Goal: Task Accomplishment & Management: Use online tool/utility

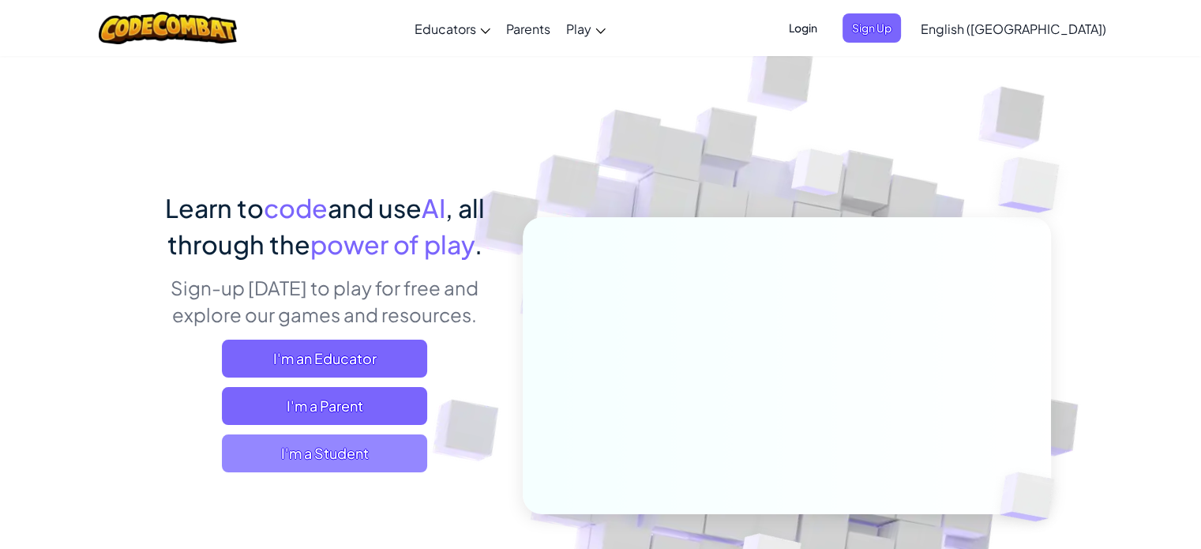
click at [327, 464] on span "I'm a Student" at bounding box center [324, 453] width 205 height 38
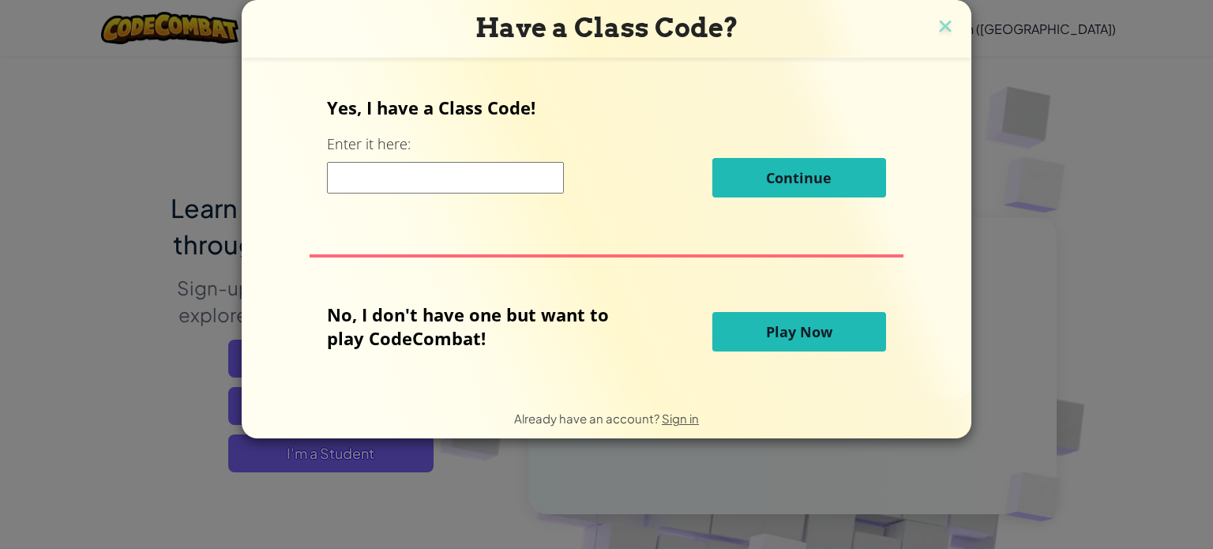
click at [798, 344] on button "Play Now" at bounding box center [799, 331] width 174 height 39
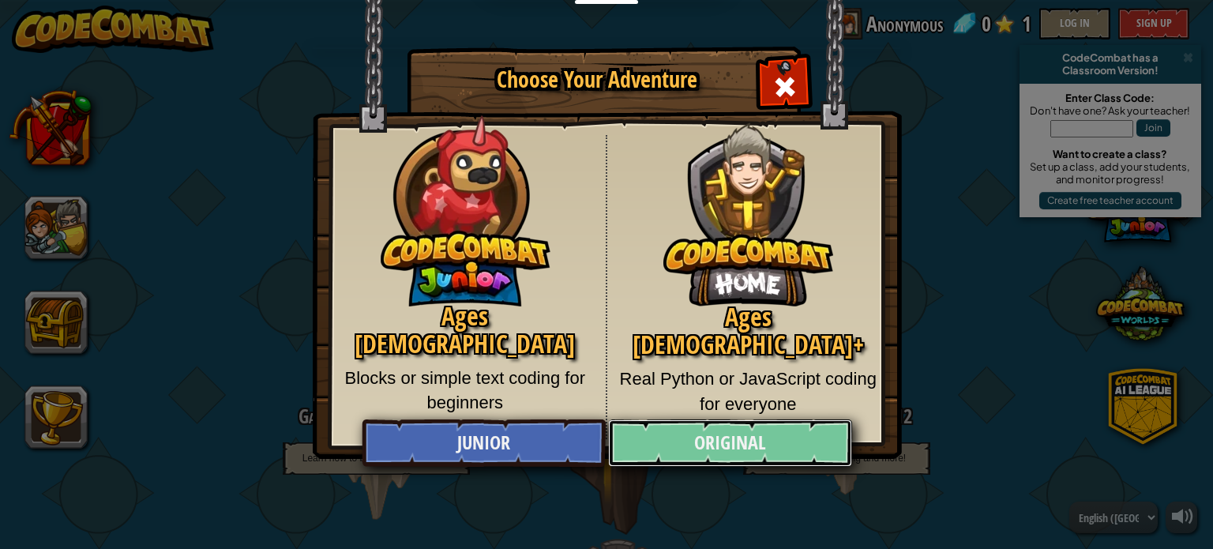
click at [723, 438] on link "Original" at bounding box center [729, 442] width 243 height 47
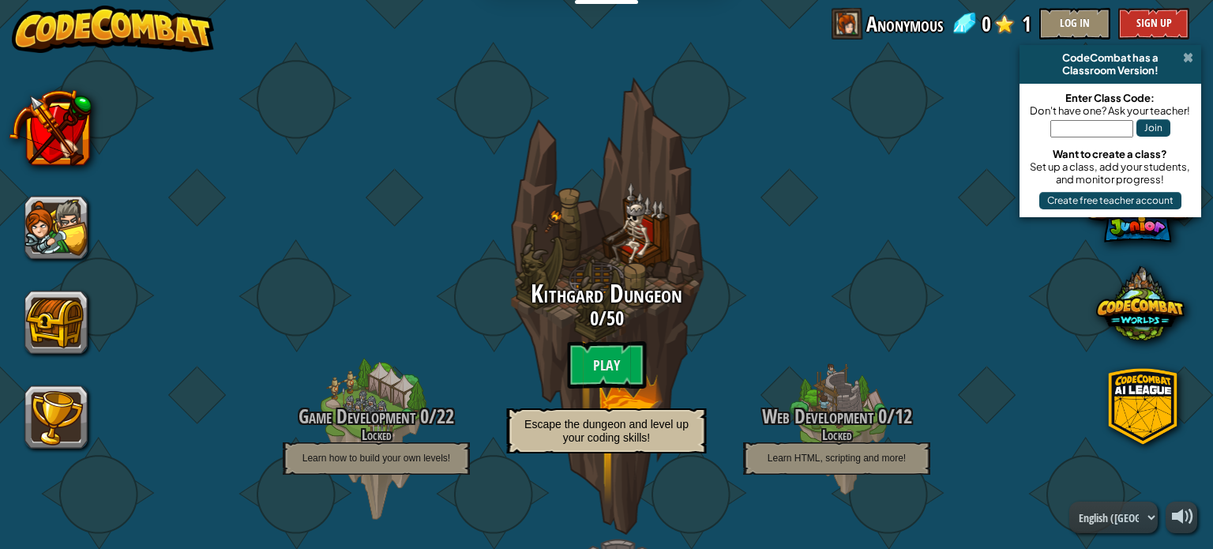
click at [1188, 60] on span at bounding box center [1188, 57] width 10 height 13
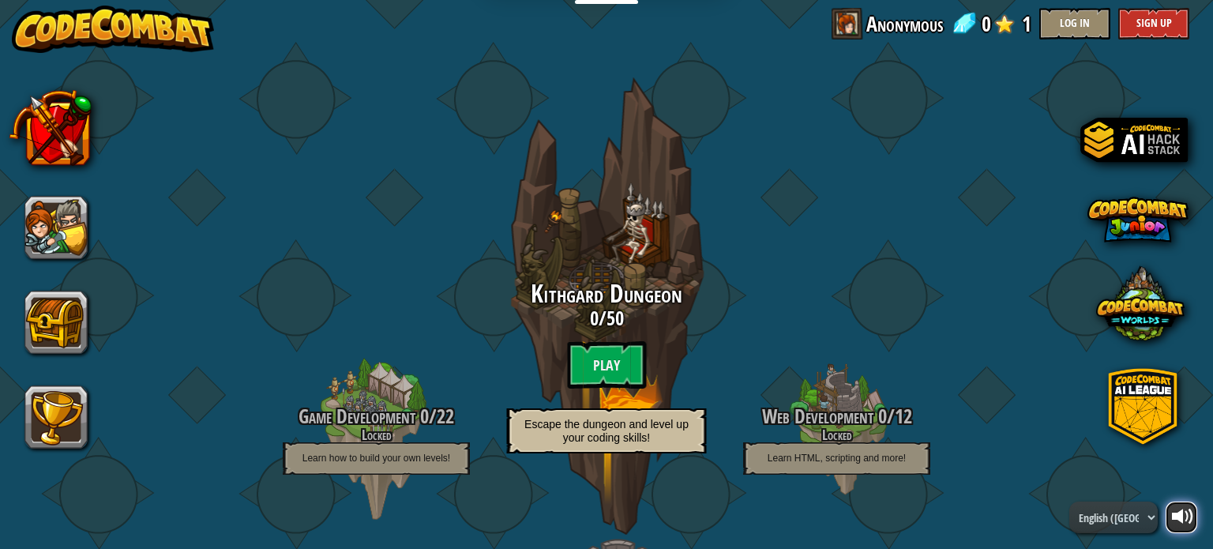
click at [1180, 533] on button at bounding box center [1182, 517] width 32 height 32
click at [1169, 524] on button at bounding box center [1182, 517] width 32 height 32
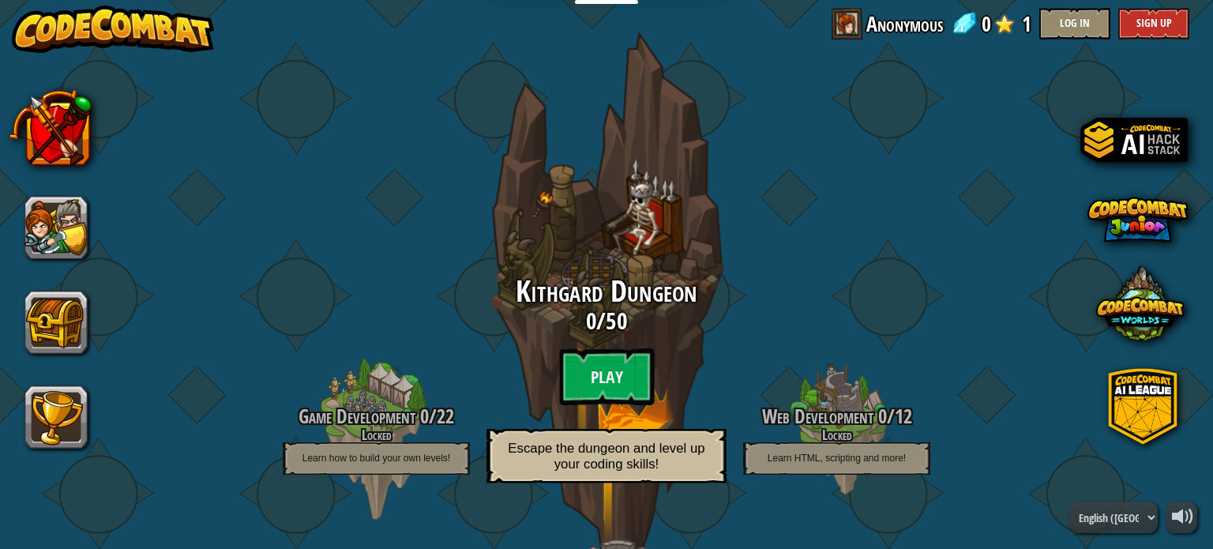
click at [689, 329] on h3 "0 / 50" at bounding box center [606, 321] width 300 height 25
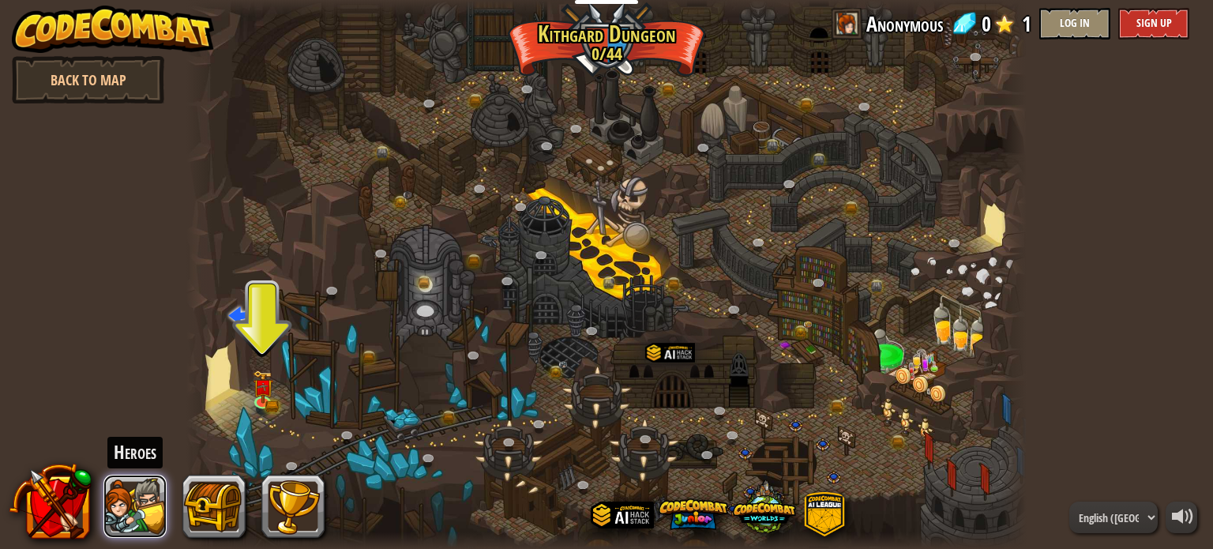
click at [145, 499] on button at bounding box center [134, 506] width 63 height 63
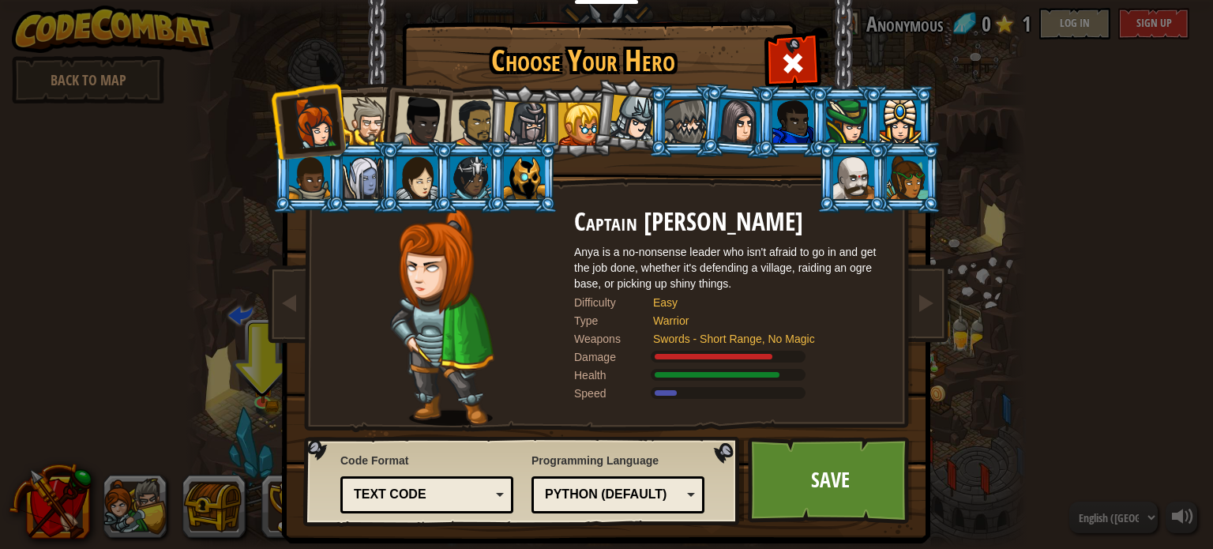
click at [359, 122] on div at bounding box center [367, 121] width 48 height 48
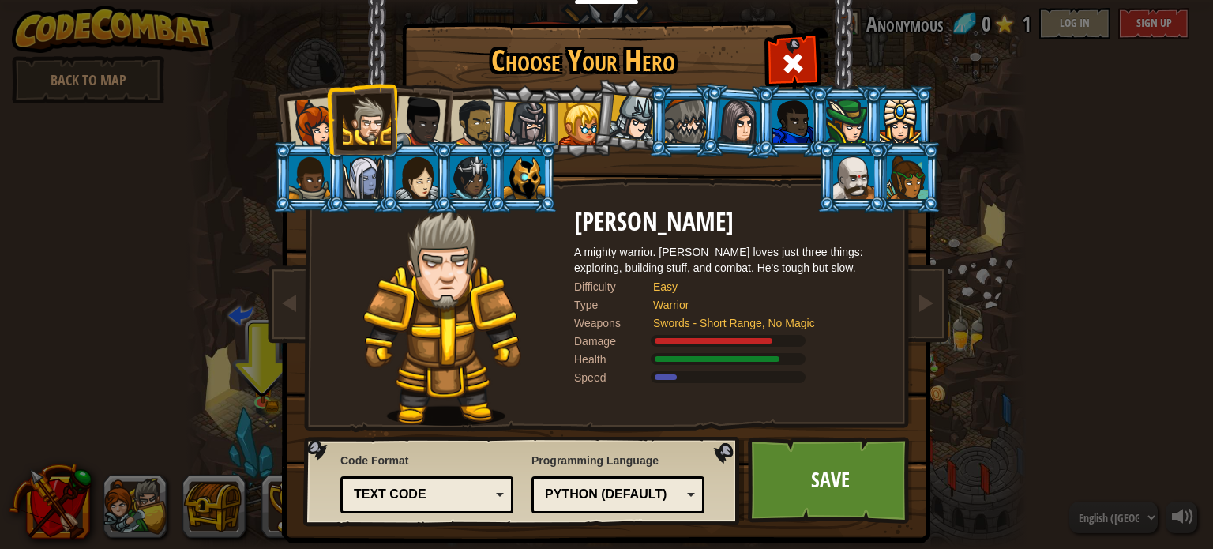
click at [423, 129] on div at bounding box center [420, 122] width 52 height 52
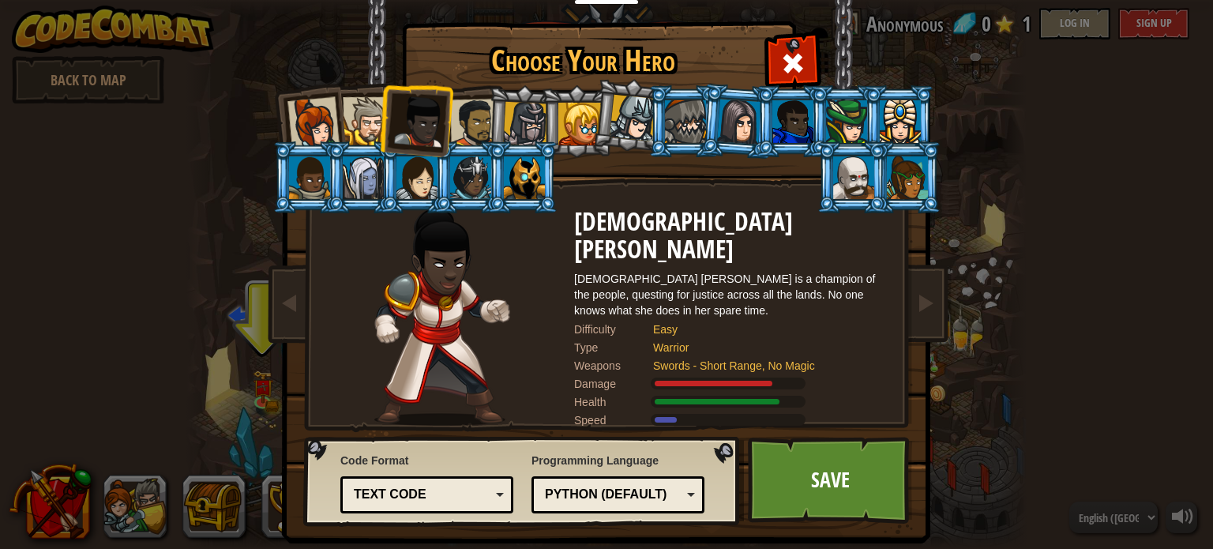
click at [474, 125] on div at bounding box center [474, 123] width 49 height 49
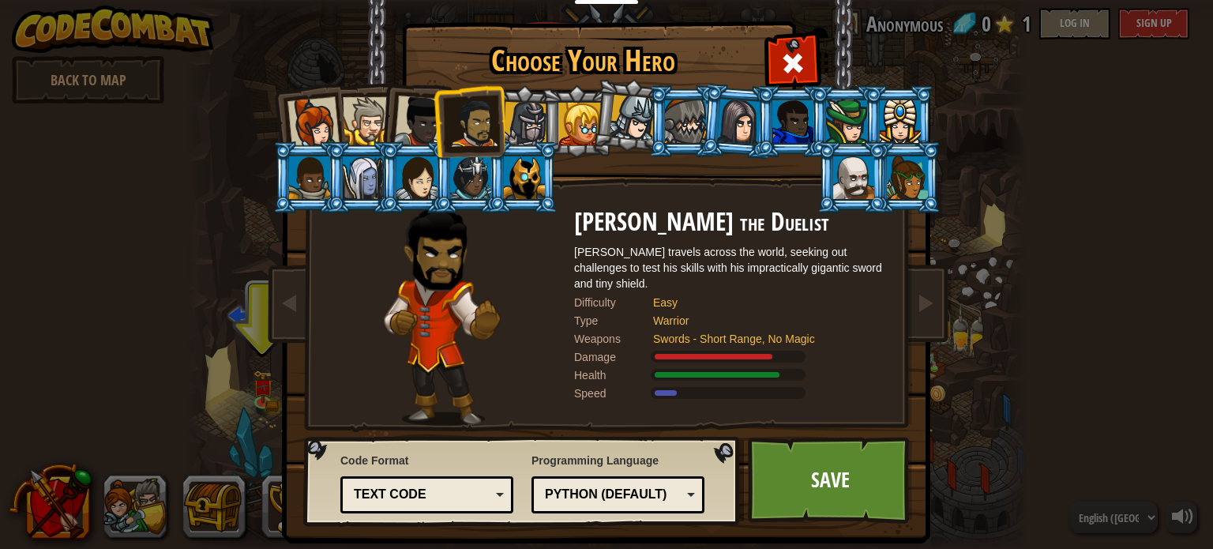
click at [541, 126] on li at bounding box center [576, 121] width 71 height 72
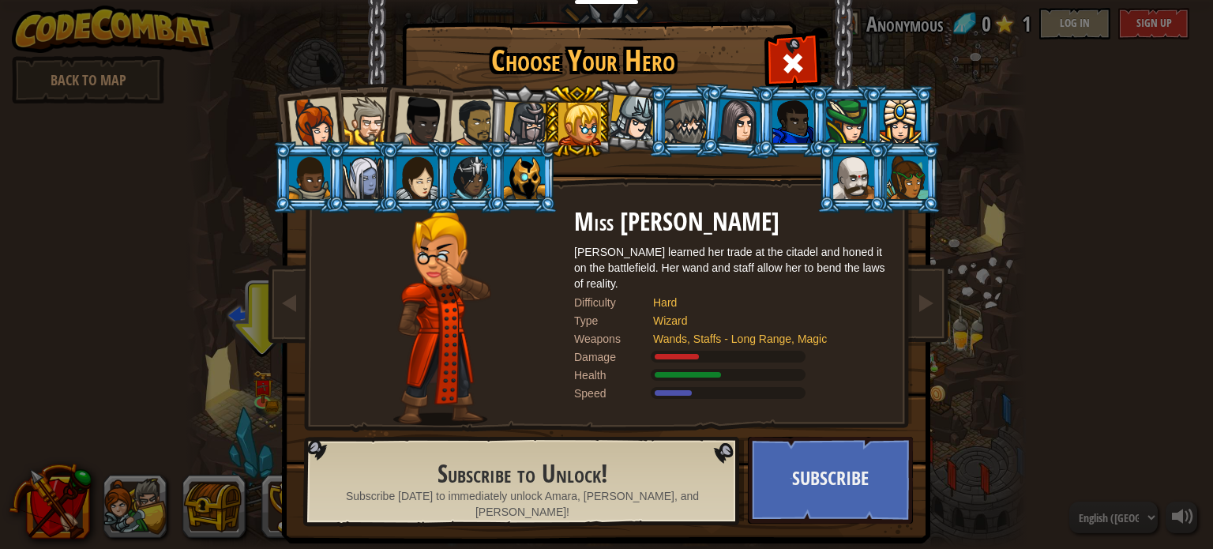
click at [503, 128] on div at bounding box center [525, 124] width 45 height 45
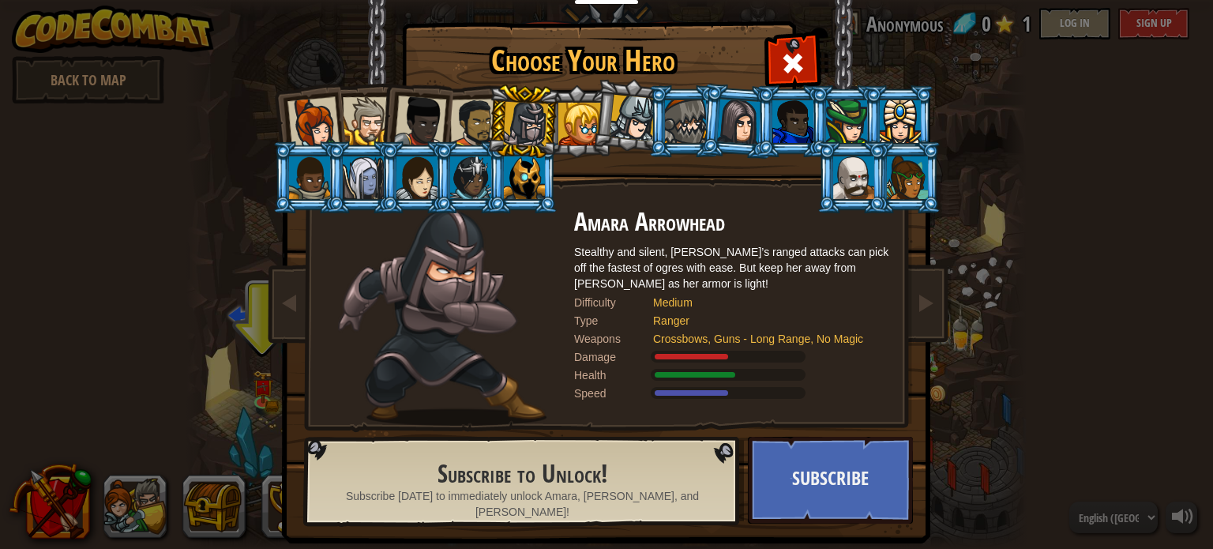
click at [594, 126] on li at bounding box center [630, 115] width 78 height 79
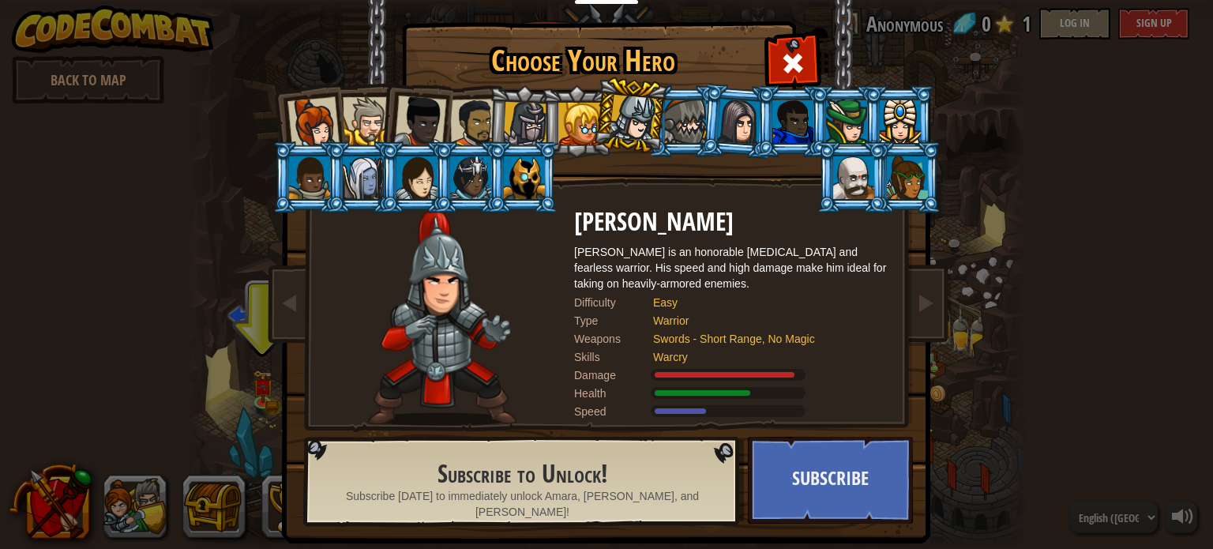
click at [759, 113] on li at bounding box center [791, 121] width 71 height 72
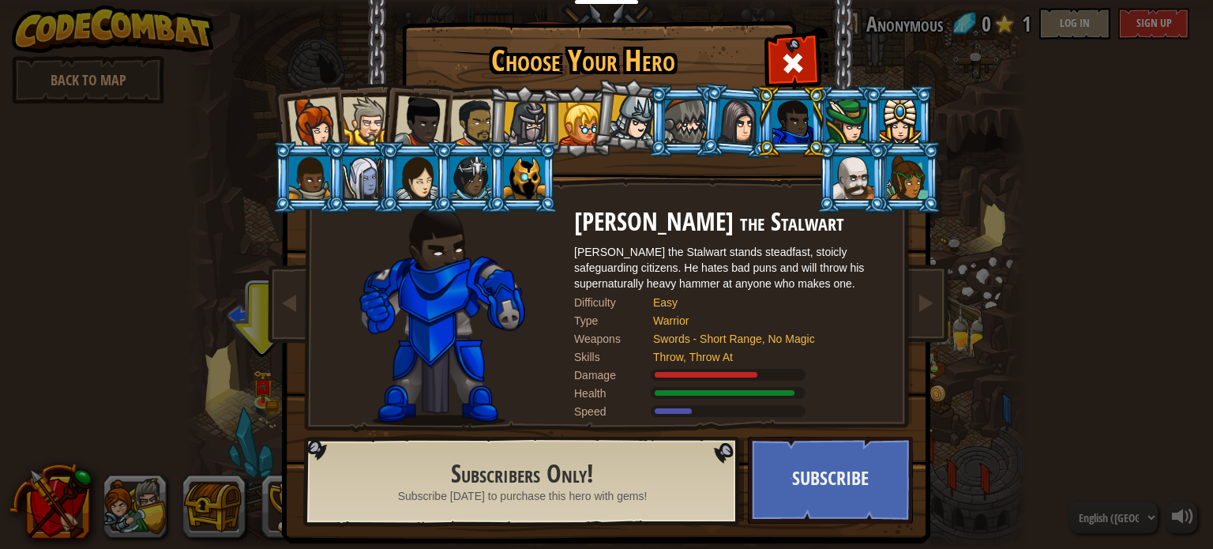
click at [295, 190] on div at bounding box center [309, 177] width 41 height 43
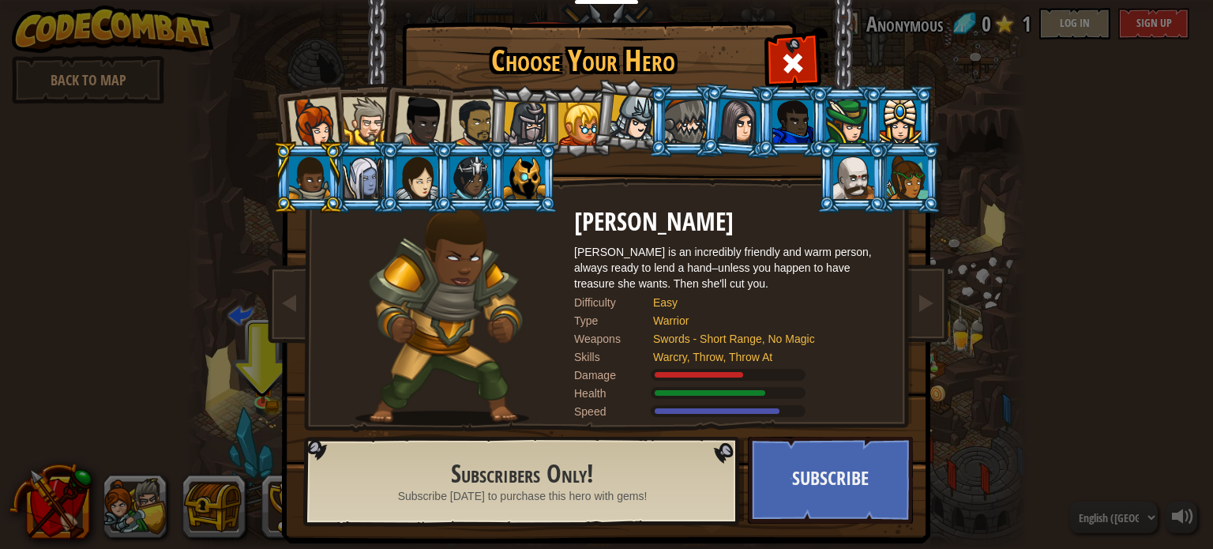
click at [837, 132] on div at bounding box center [846, 121] width 41 height 43
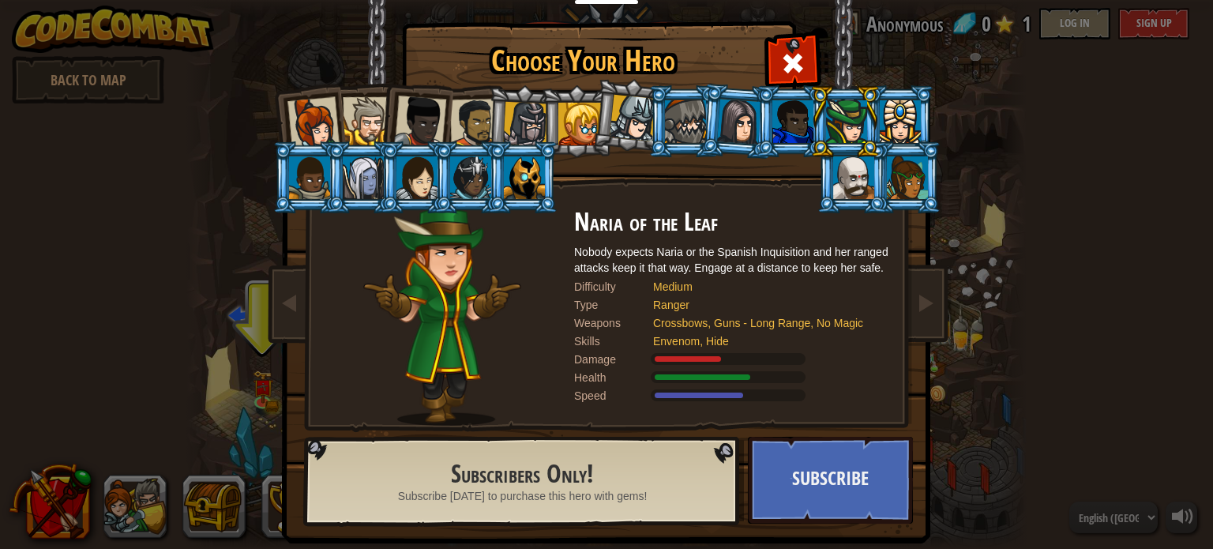
click at [731, 147] on li at bounding box center [738, 121] width 76 height 77
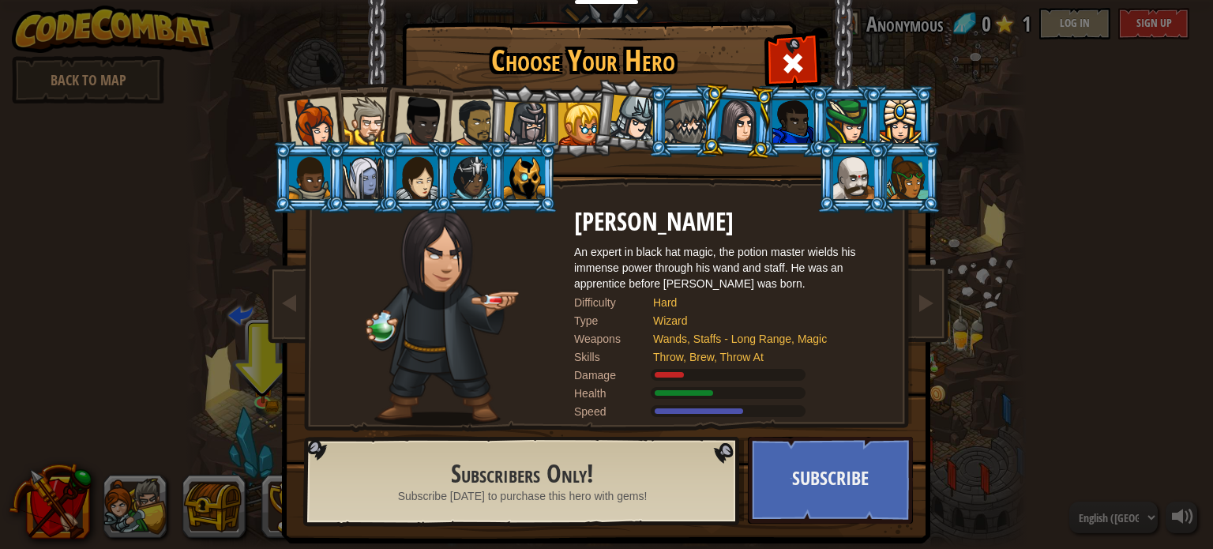
click at [782, 133] on div at bounding box center [792, 121] width 41 height 43
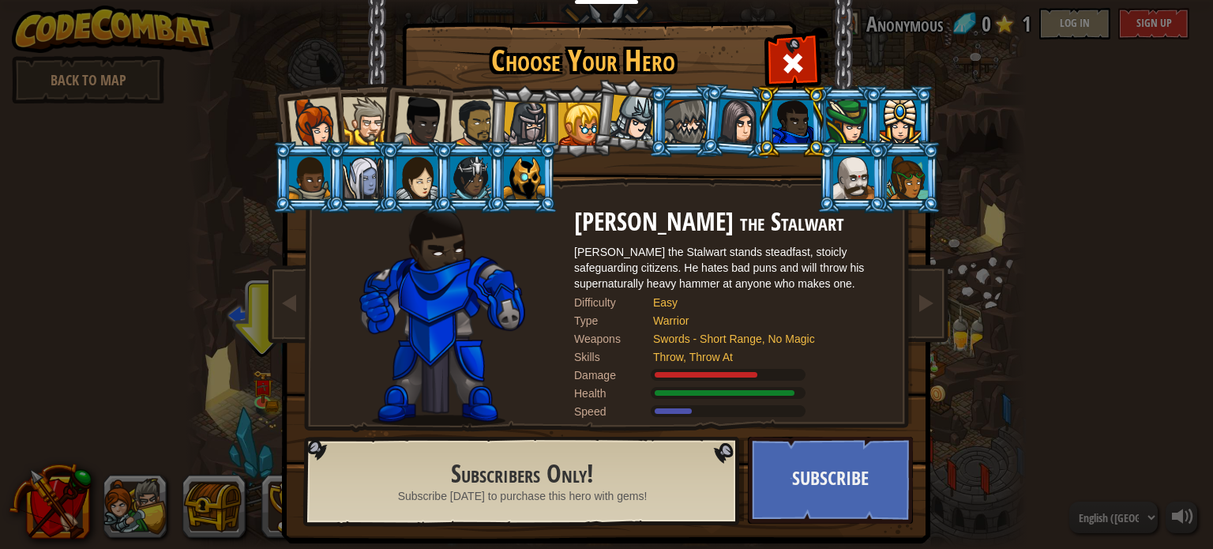
click at [365, 110] on div at bounding box center [367, 121] width 48 height 48
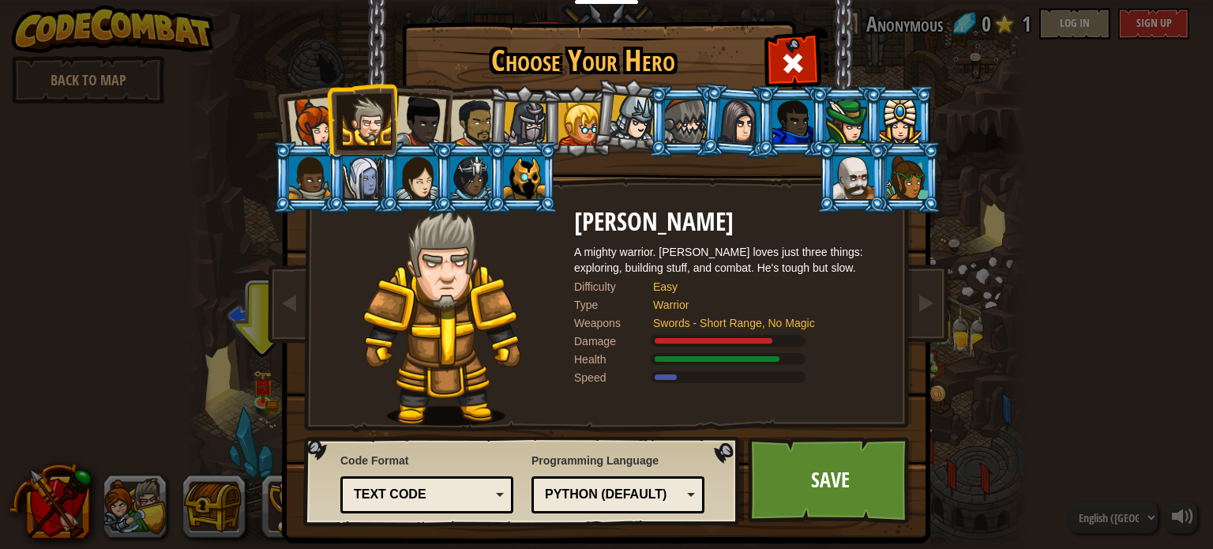
click at [550, 141] on li at bounding box center [576, 121] width 71 height 72
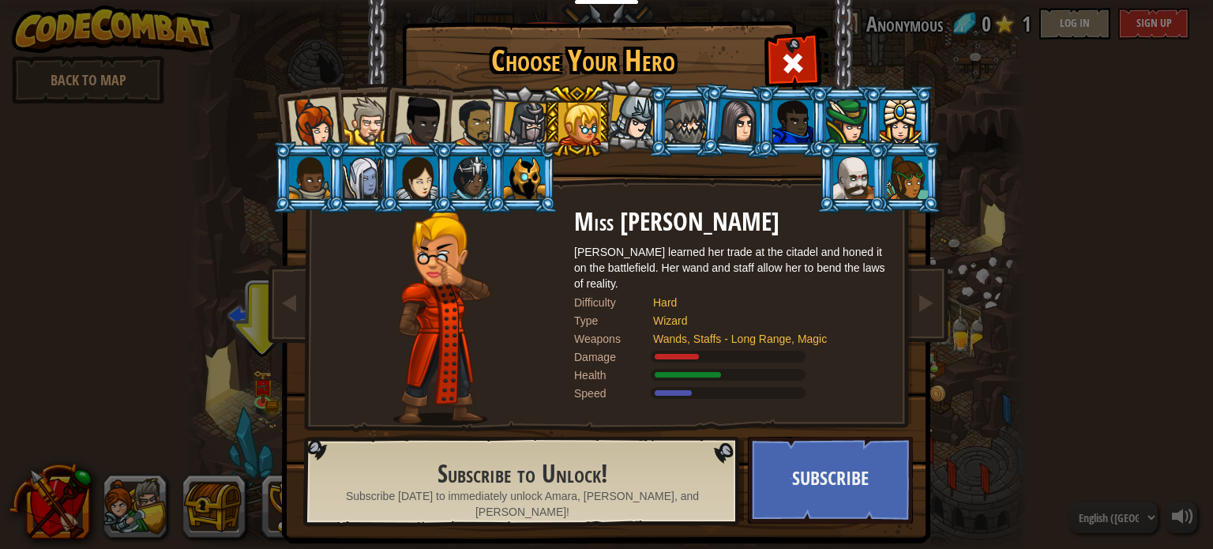
click at [509, 123] on div at bounding box center [525, 124] width 45 height 45
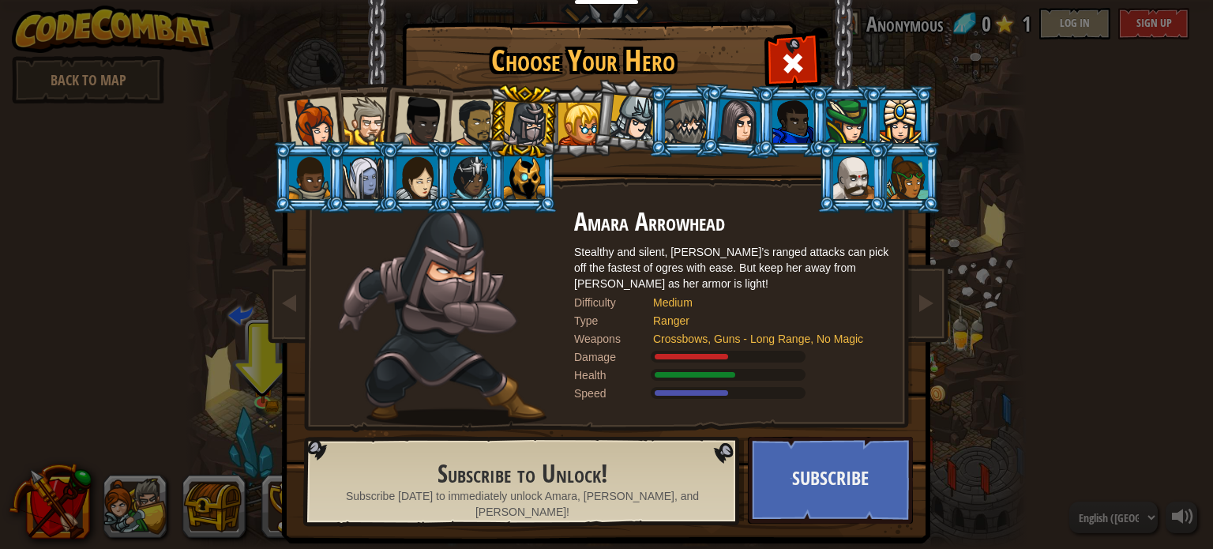
click at [622, 119] on div at bounding box center [633, 118] width 47 height 47
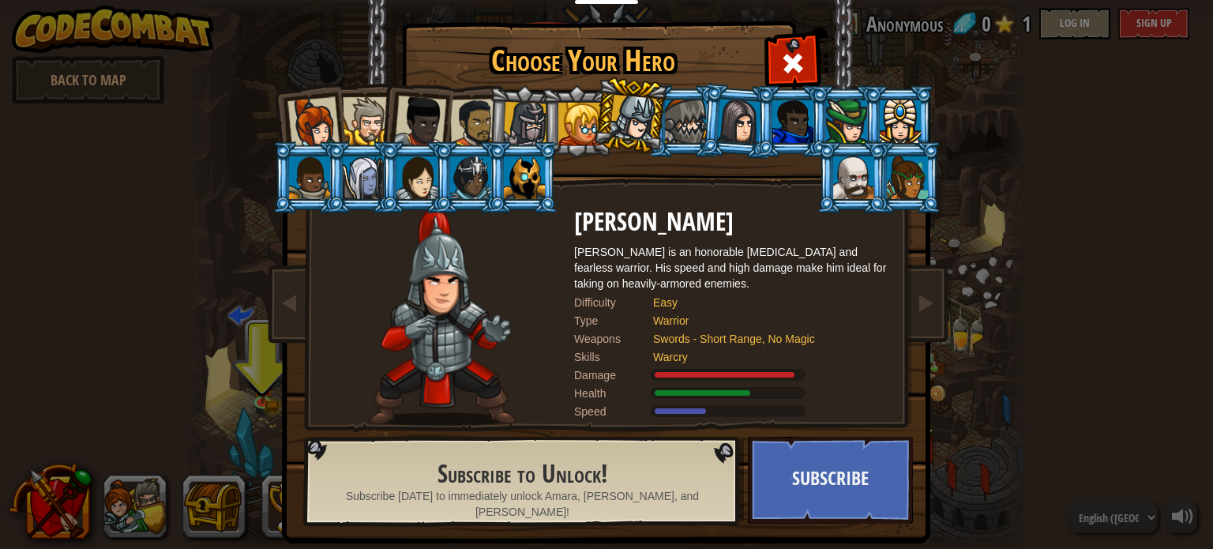
click at [343, 119] on div at bounding box center [367, 121] width 48 height 48
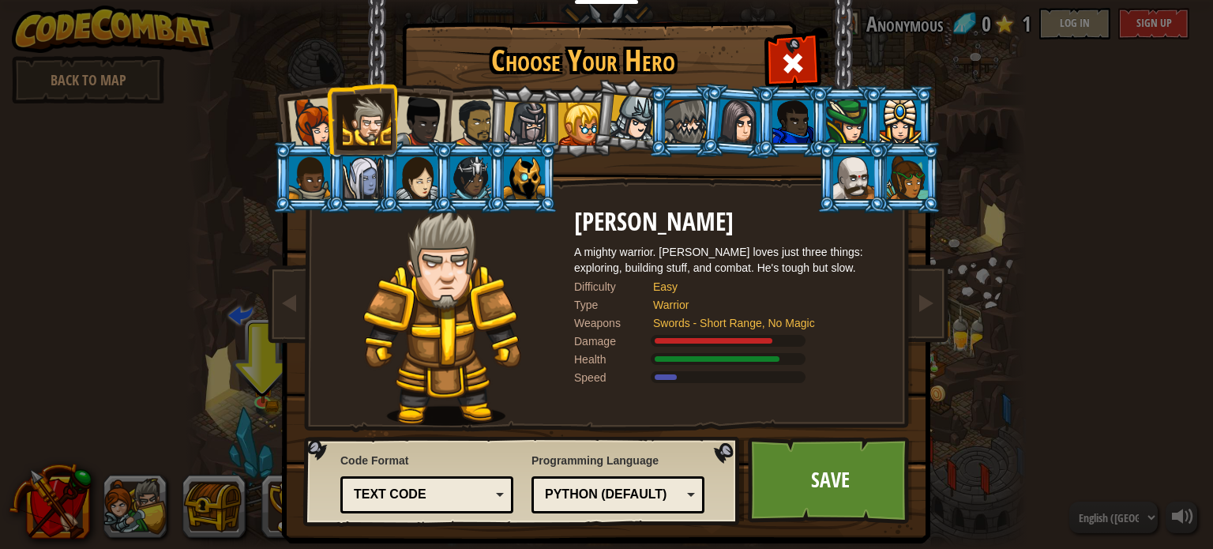
click at [457, 117] on div at bounding box center [474, 123] width 49 height 49
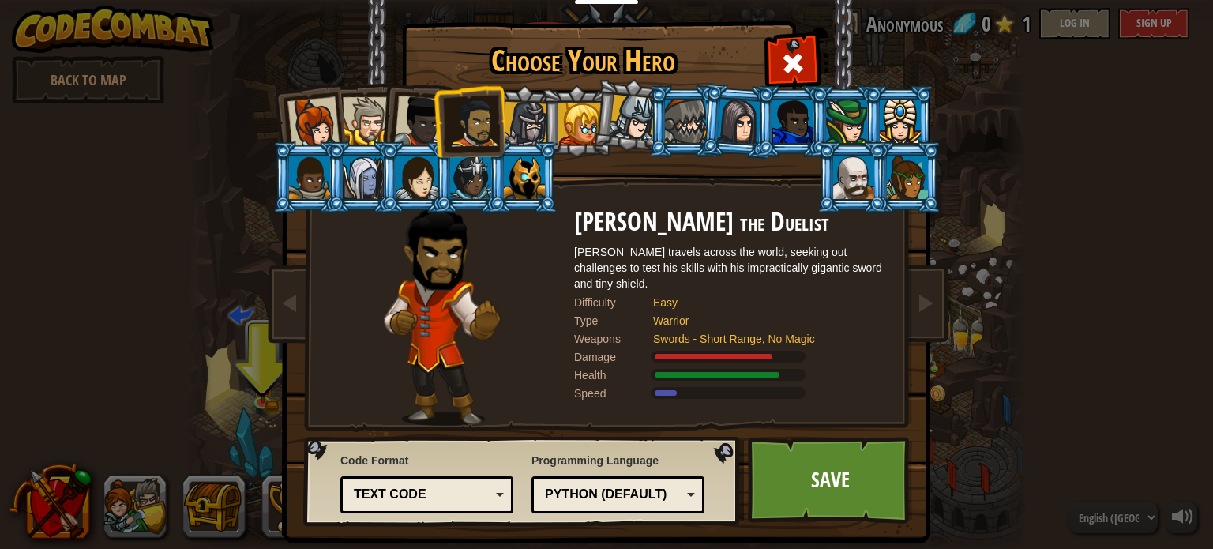
click at [419, 117] on div at bounding box center [420, 122] width 52 height 52
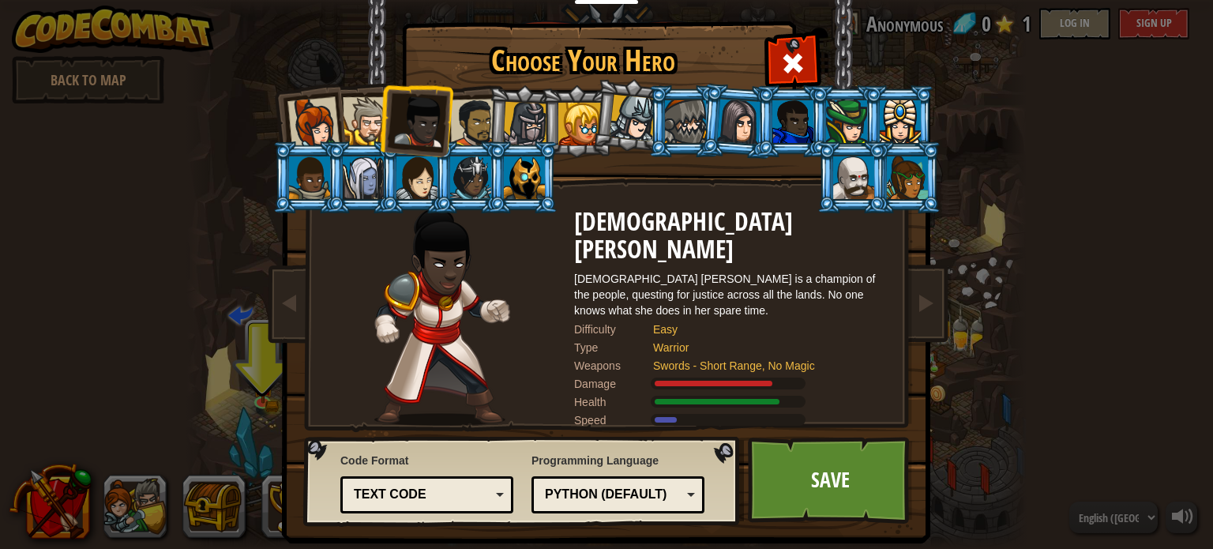
click at [345, 115] on div at bounding box center [367, 121] width 48 height 48
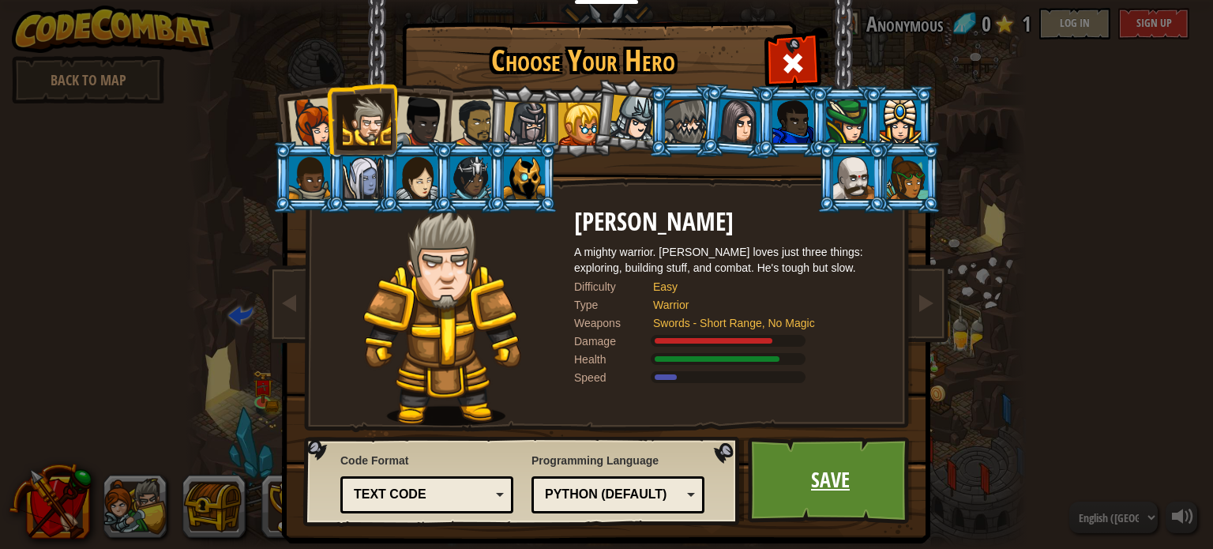
click at [791, 472] on link "Save" at bounding box center [830, 480] width 165 height 87
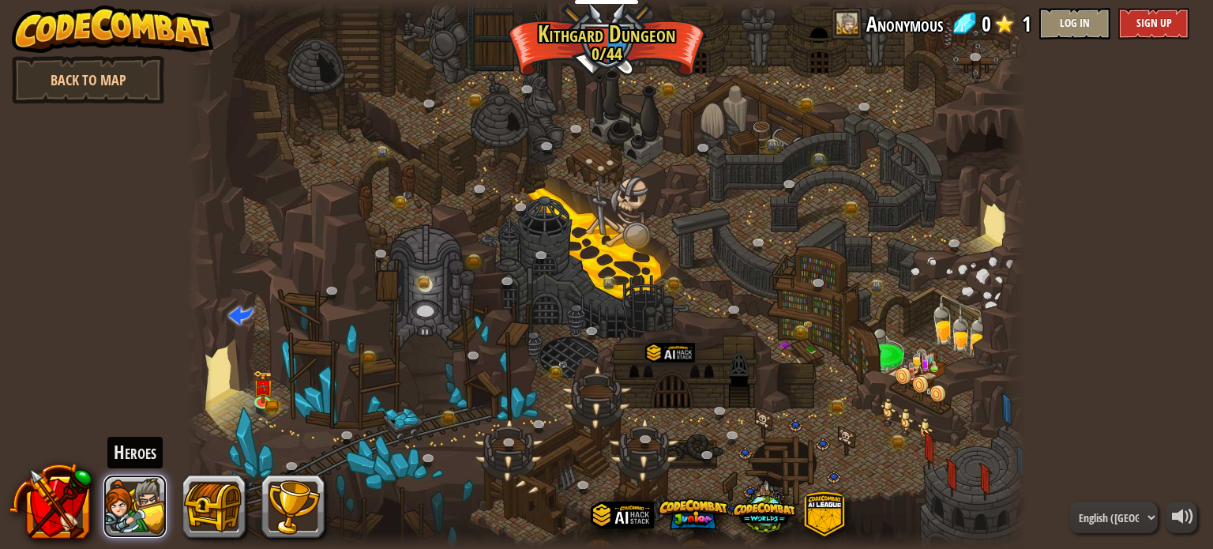
click at [145, 502] on button at bounding box center [134, 506] width 63 height 63
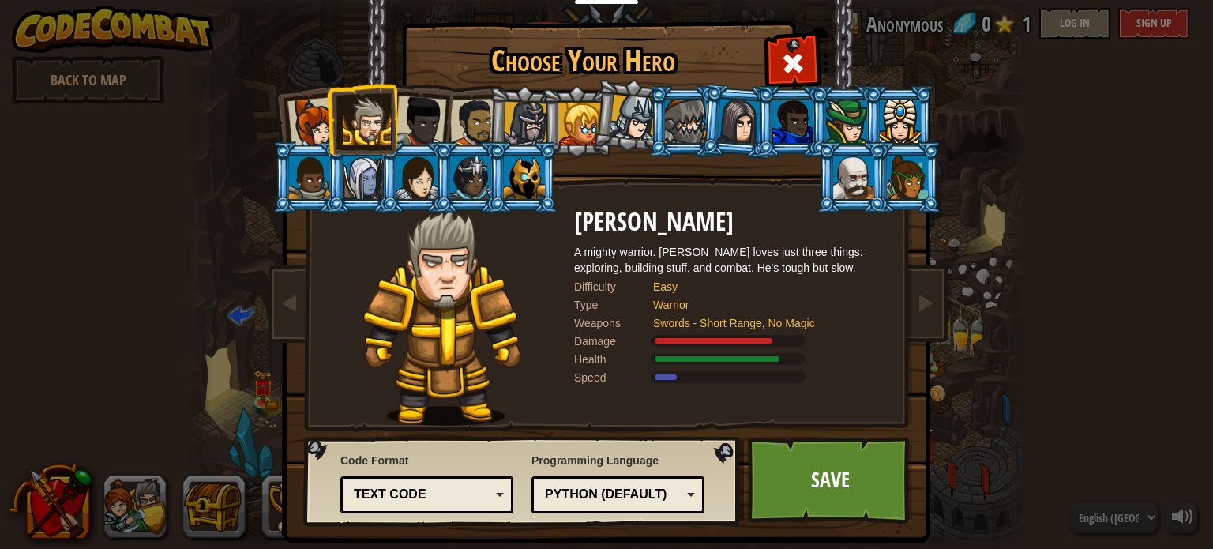
click at [461, 111] on div at bounding box center [474, 123] width 49 height 49
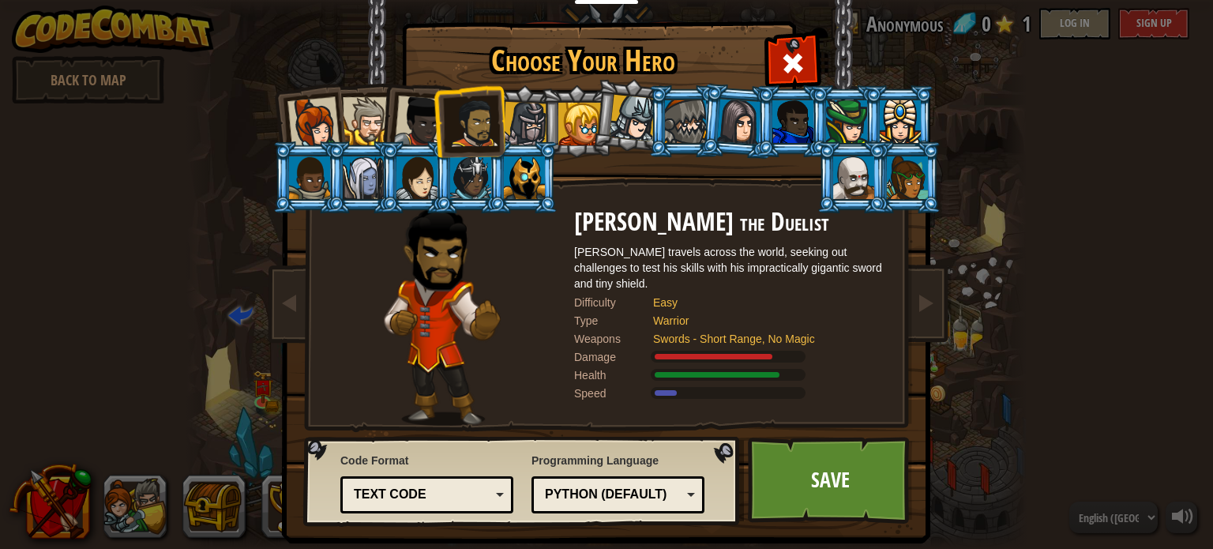
click at [434, 111] on li at bounding box center [469, 121] width 73 height 73
click at [360, 103] on div at bounding box center [367, 121] width 48 height 48
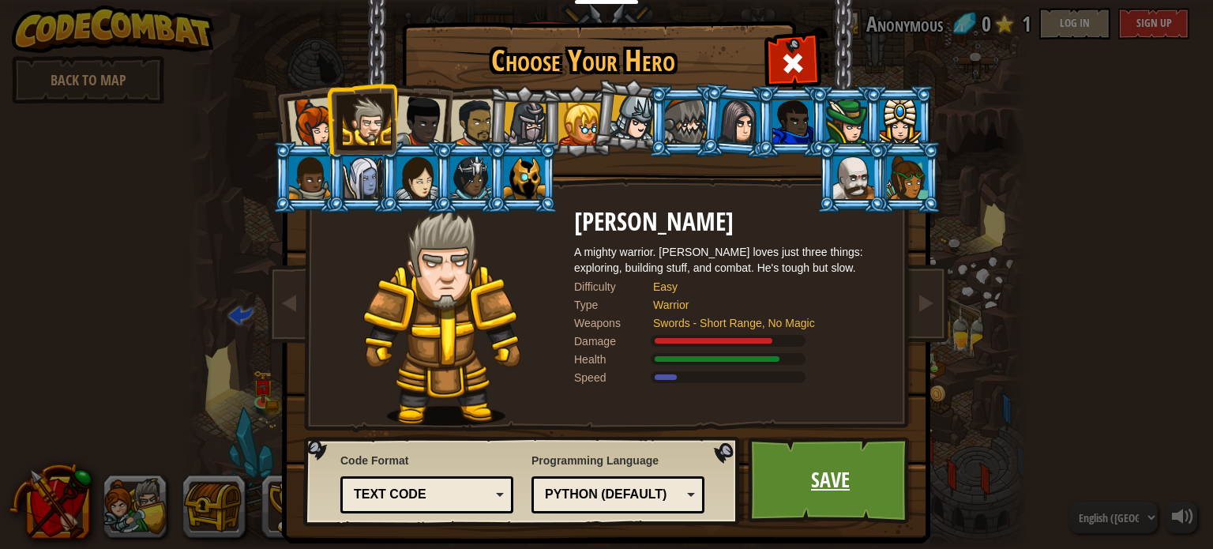
click at [830, 483] on link "Save" at bounding box center [830, 480] width 165 height 87
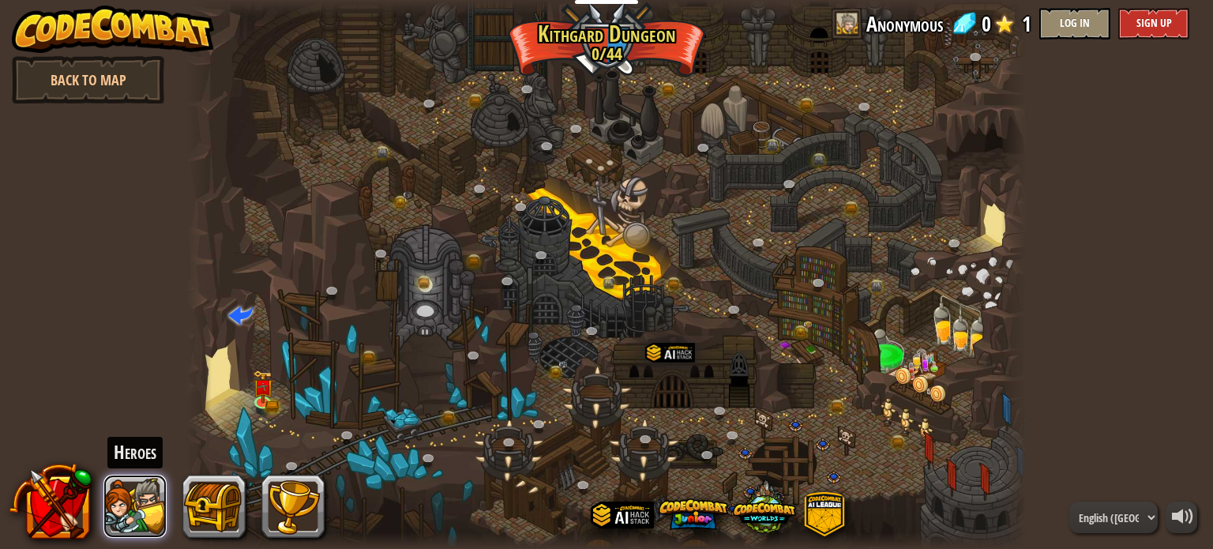
click at [117, 514] on button at bounding box center [134, 506] width 63 height 63
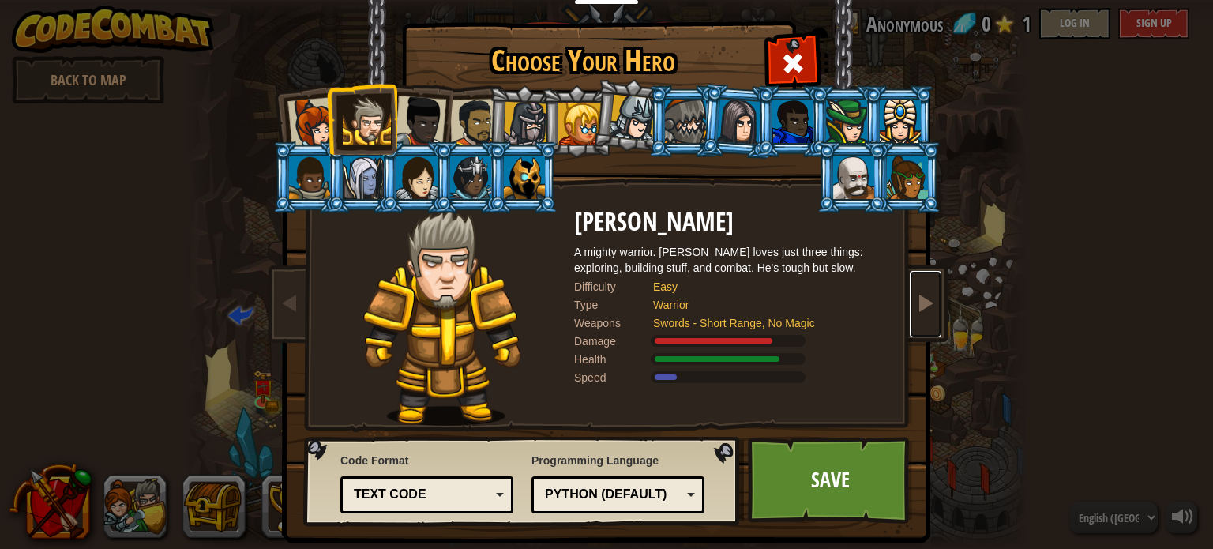
click at [916, 297] on span at bounding box center [925, 302] width 19 height 19
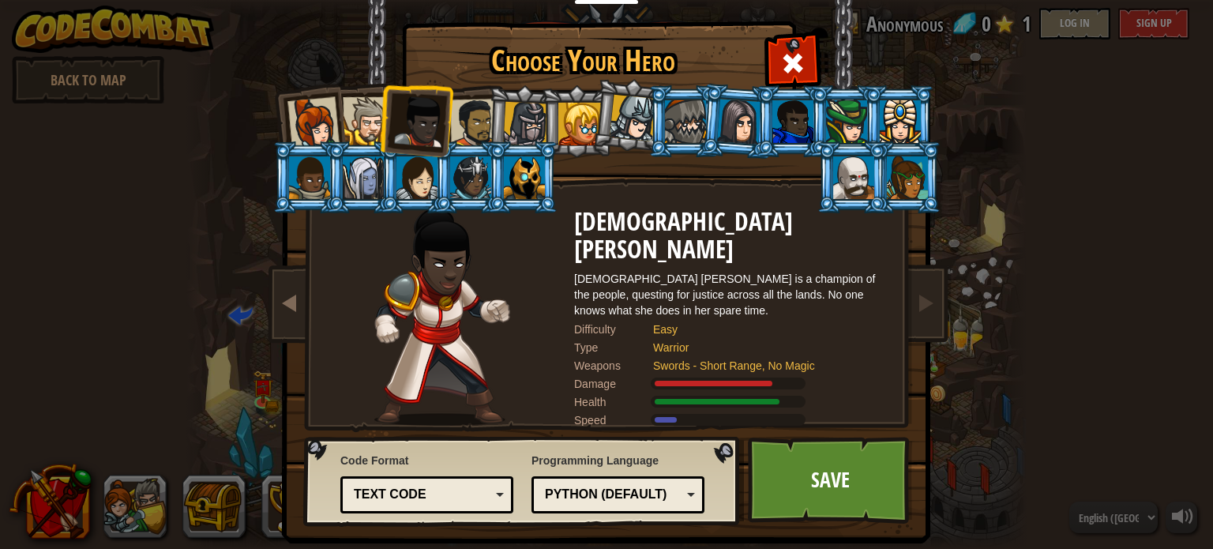
drag, startPoint x: 267, startPoint y: 314, endPoint x: 275, endPoint y: 312, distance: 8.1
click at [283, 25] on div "Choose Your Hero 0 Captain [PERSON_NAME] is a no-nonsense leader who isn't afra…" at bounding box center [607, 25] width 648 height 2
click at [291, 284] on link at bounding box center [290, 304] width 32 height 66
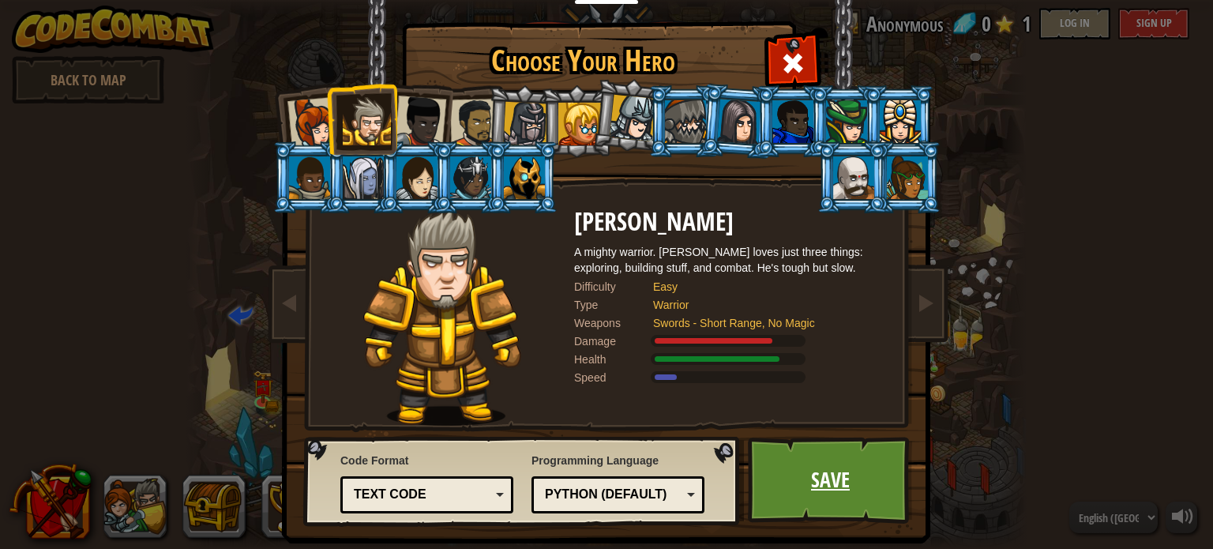
click at [821, 492] on link "Save" at bounding box center [830, 480] width 165 height 87
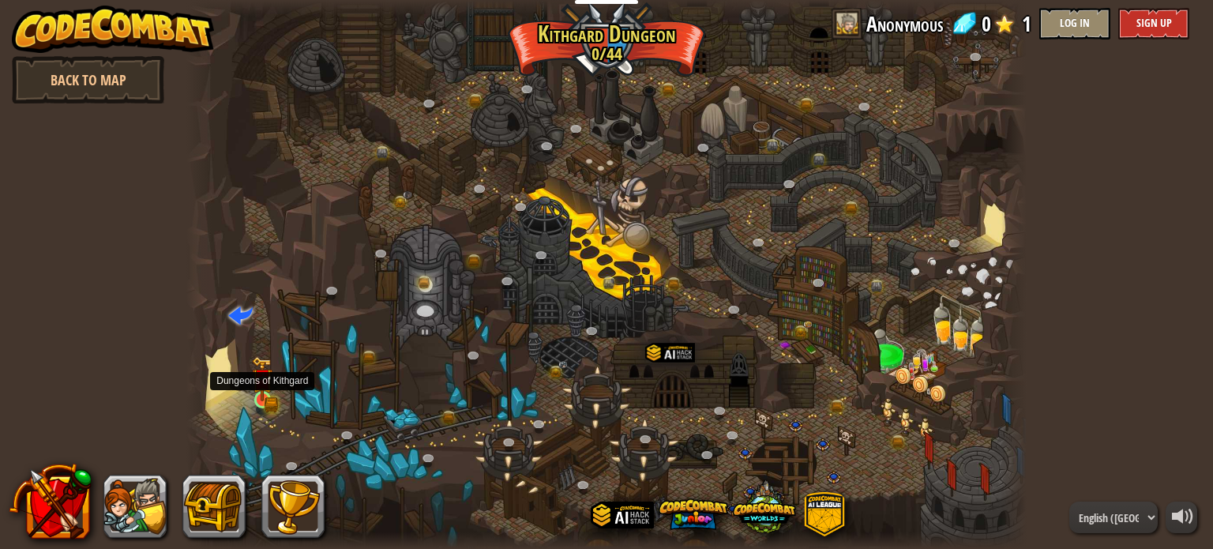
click at [267, 385] on img at bounding box center [263, 379] width 12 height 12
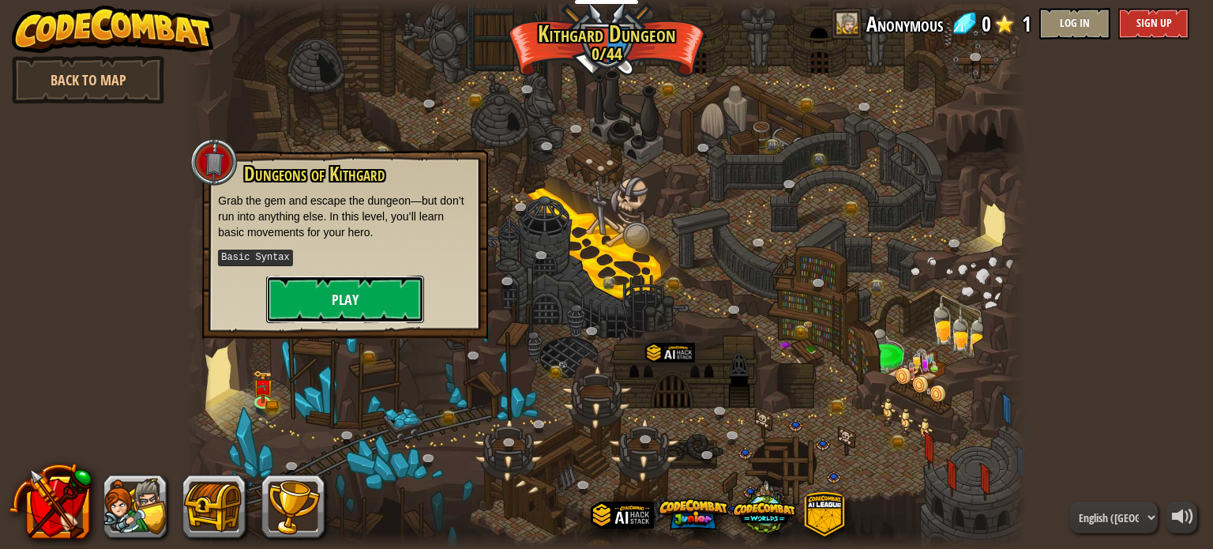
click at [354, 298] on button "Play" at bounding box center [345, 299] width 158 height 47
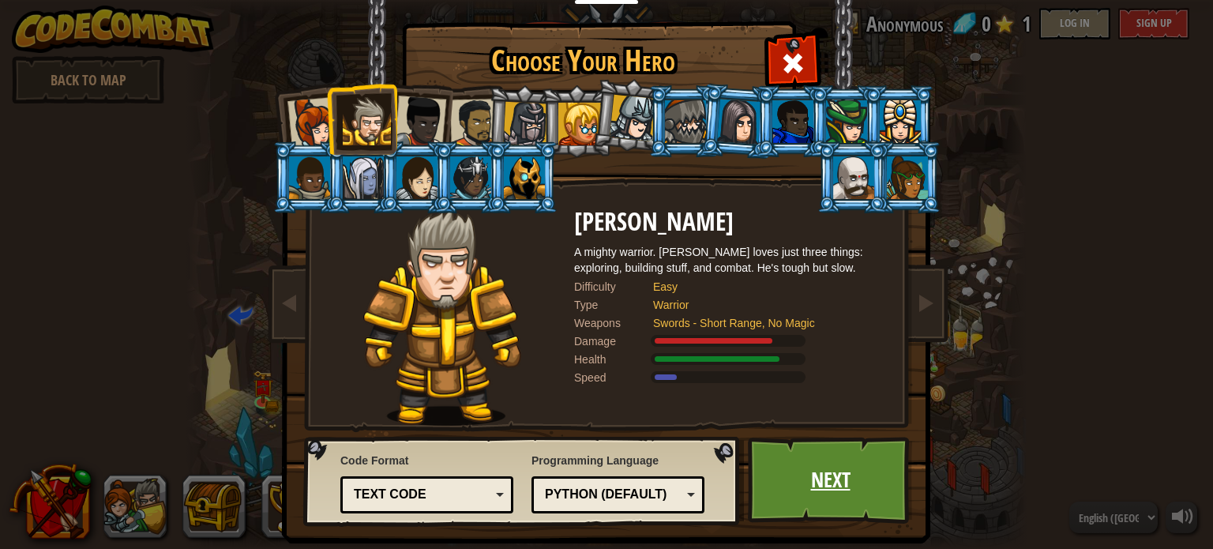
click at [852, 498] on link "Next" at bounding box center [830, 480] width 165 height 87
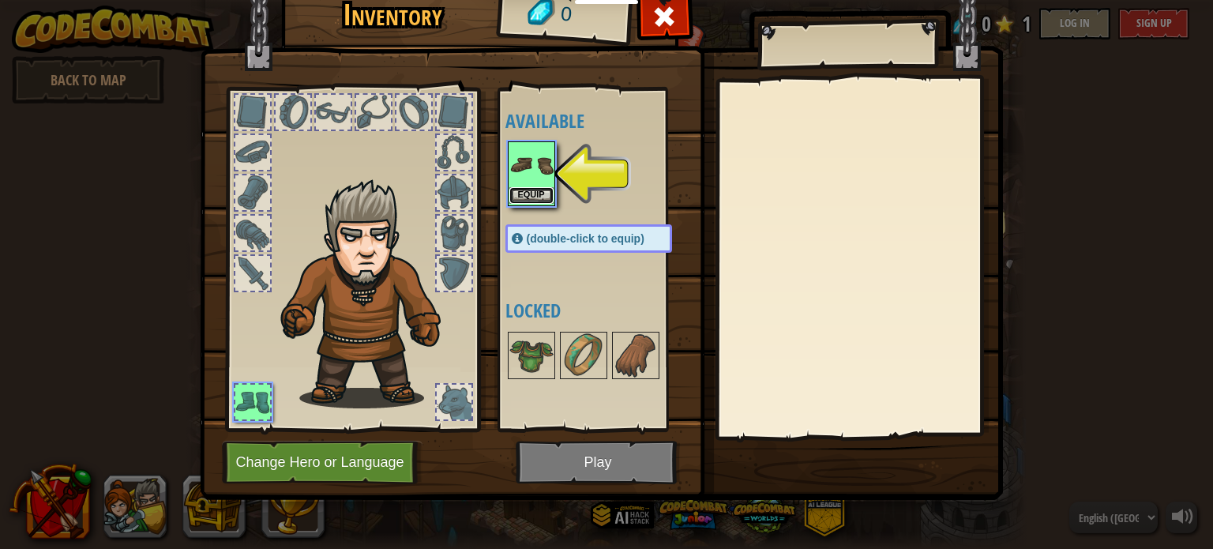
click at [528, 189] on button "Equip" at bounding box center [531, 195] width 44 height 17
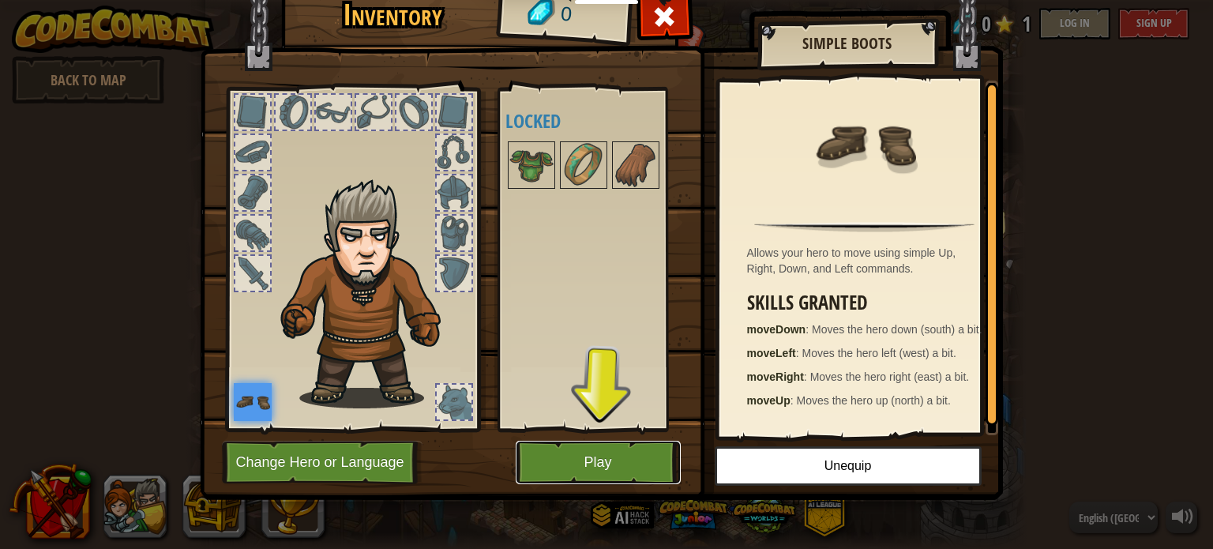
click at [603, 476] on button "Play" at bounding box center [598, 462] width 165 height 43
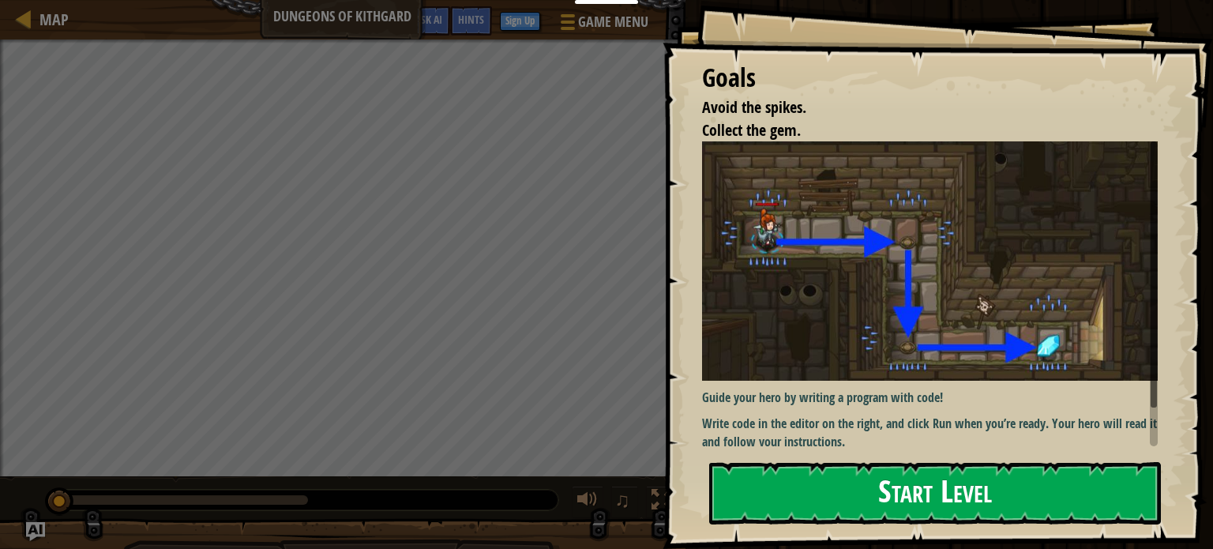
click at [833, 483] on button "Start Level" at bounding box center [935, 493] width 452 height 62
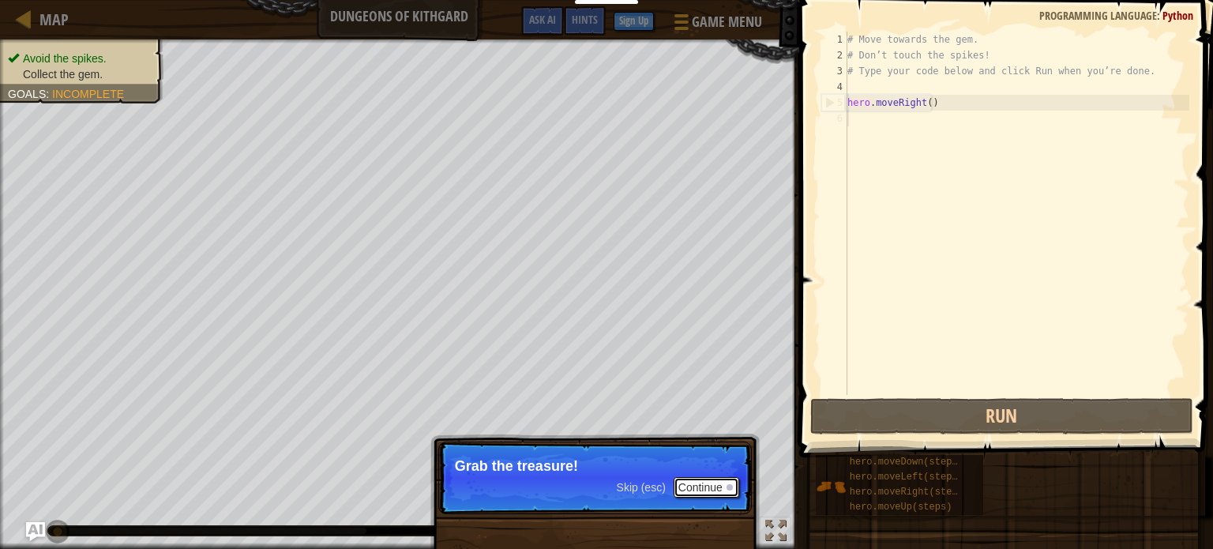
click at [700, 486] on button "Continue" at bounding box center [707, 487] width 66 height 21
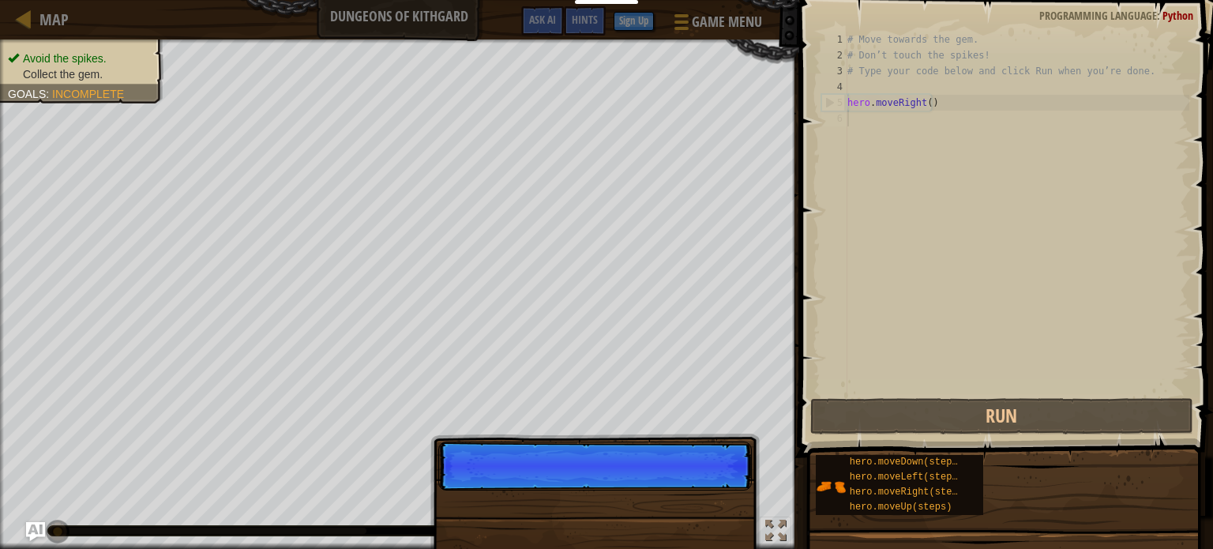
scroll to position [7, 0]
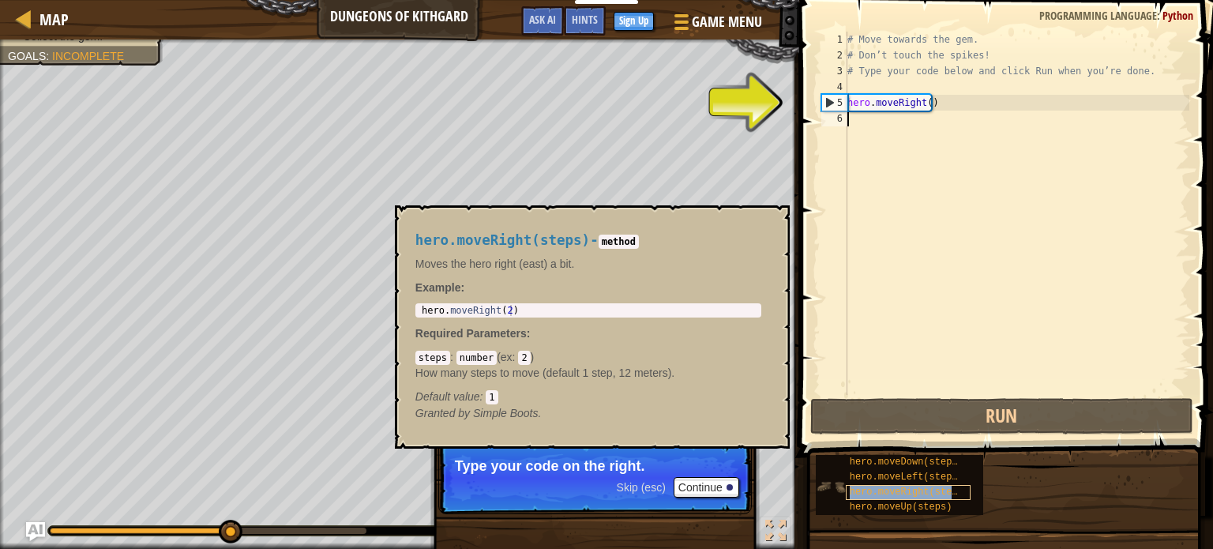
click at [894, 494] on span "hero.moveRight(steps)" at bounding box center [909, 491] width 119 height 11
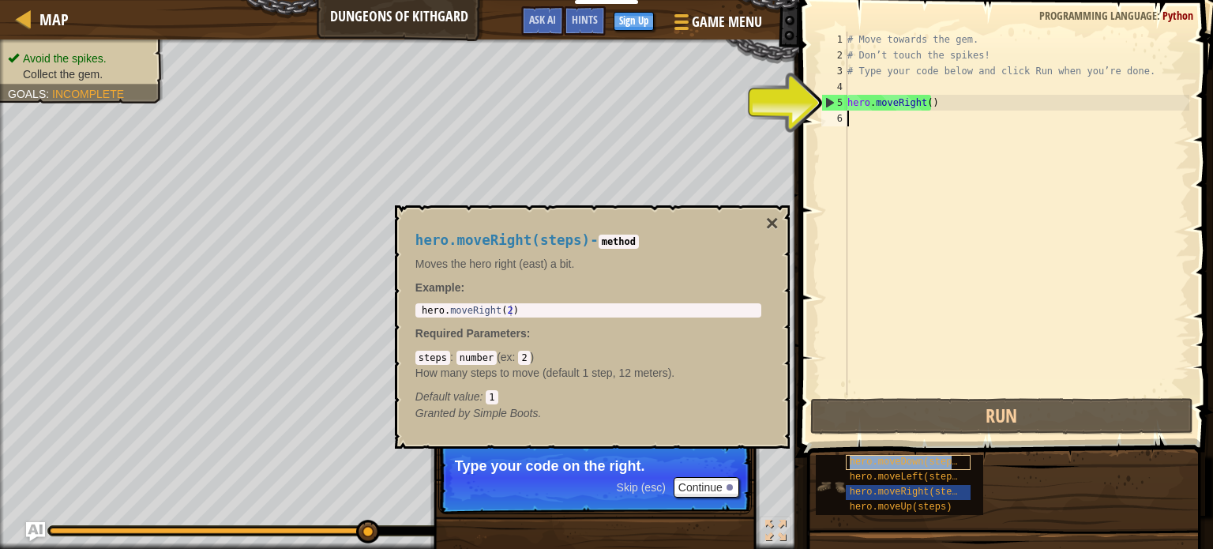
click at [863, 457] on span "hero.moveDown(steps)" at bounding box center [907, 461] width 114 height 11
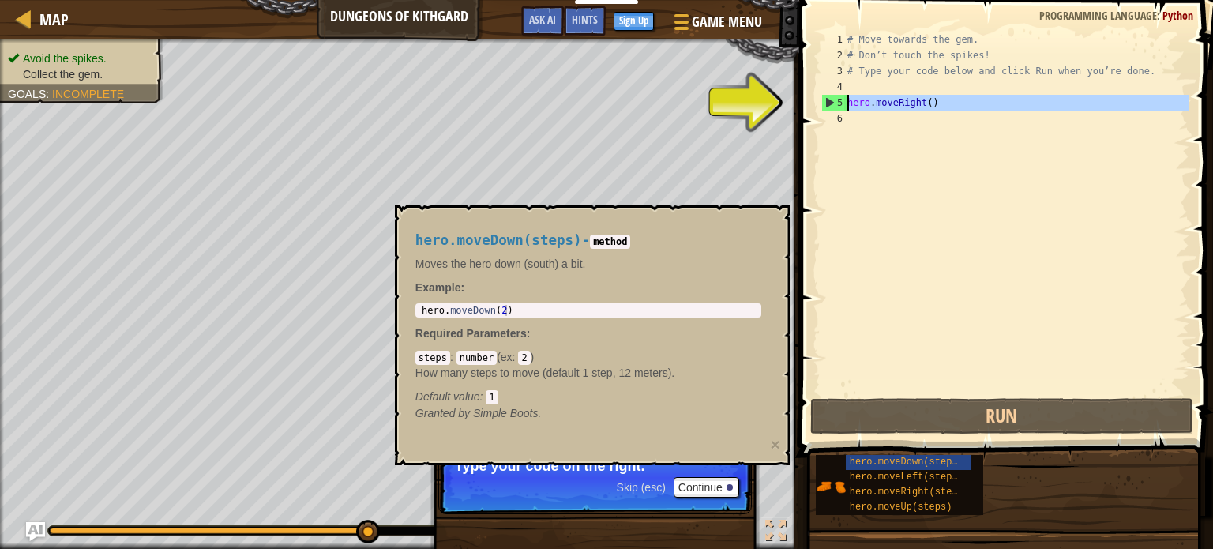
click at [826, 107] on div "5" at bounding box center [834, 103] width 25 height 16
click at [825, 101] on div "5" at bounding box center [834, 103] width 25 height 16
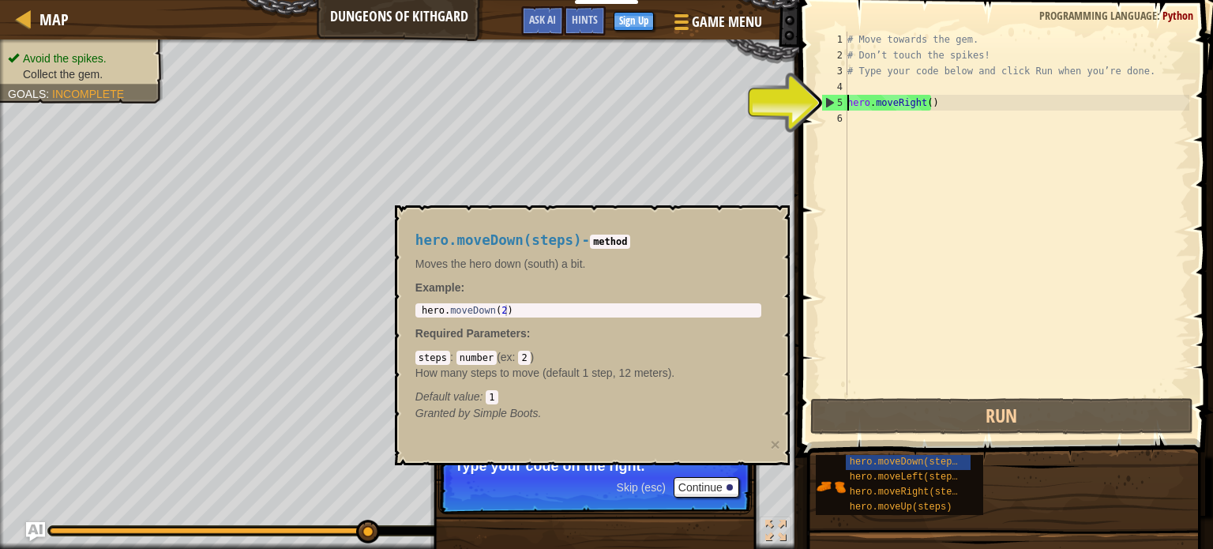
type textarea "hero.moveRight()"
click at [825, 101] on div "5" at bounding box center [834, 103] width 25 height 16
click at [924, 106] on div "# Move towards the gem. # Don’t touch the spikes! # Type your code below and cl…" at bounding box center [1016, 229] width 345 height 395
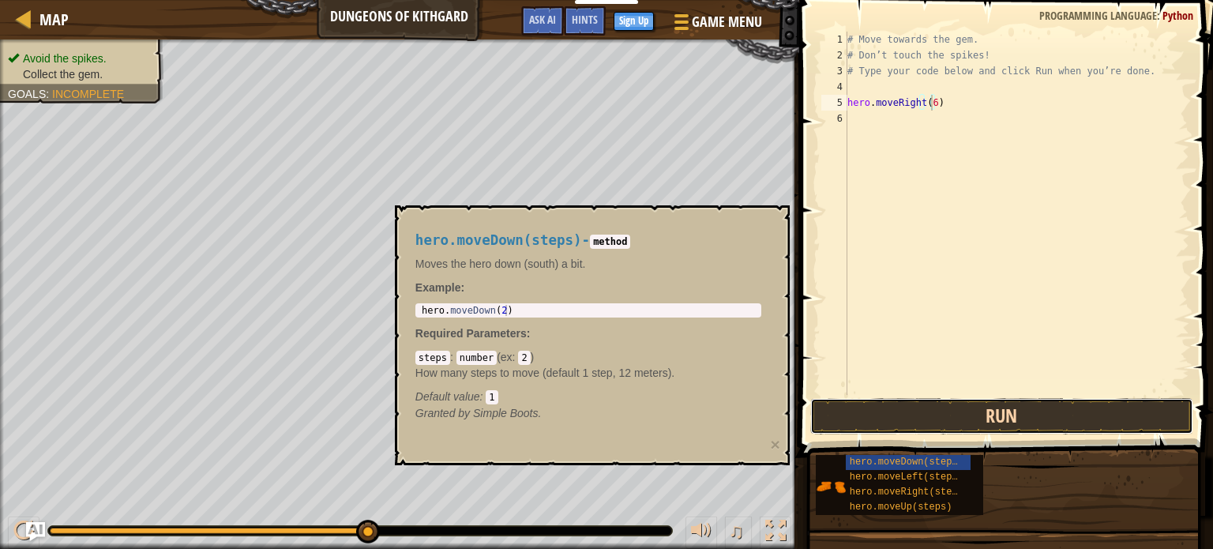
click at [975, 413] on button "Run" at bounding box center [1001, 416] width 383 height 36
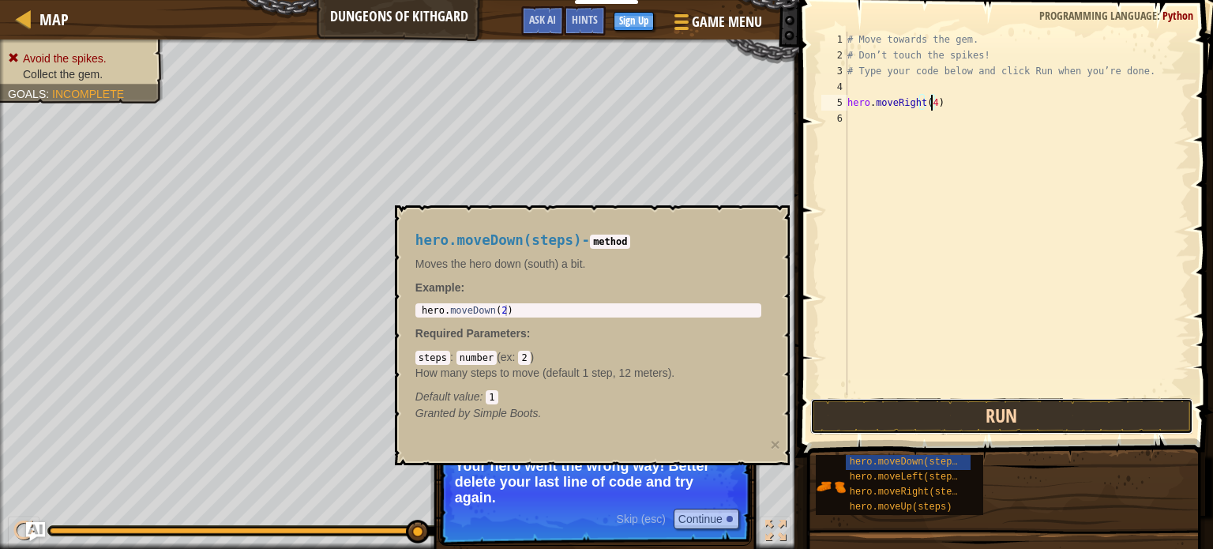
click at [963, 429] on button "Run" at bounding box center [1001, 416] width 383 height 36
click at [992, 413] on button "Run" at bounding box center [1001, 416] width 383 height 36
click at [945, 412] on button "Run" at bounding box center [1001, 416] width 383 height 36
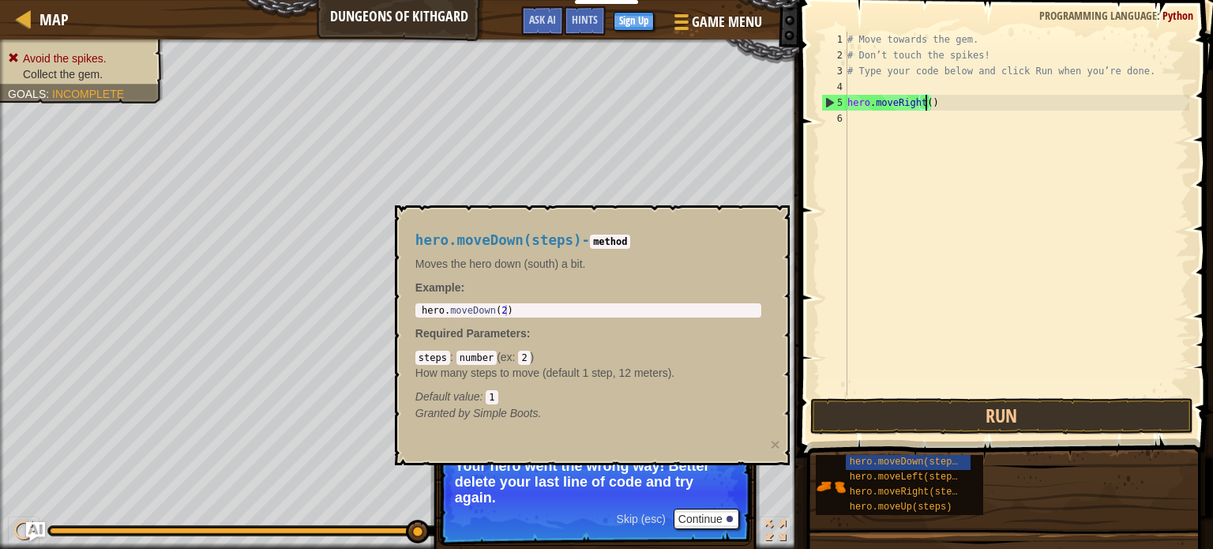
type textarea "hero.moveRight(1)"
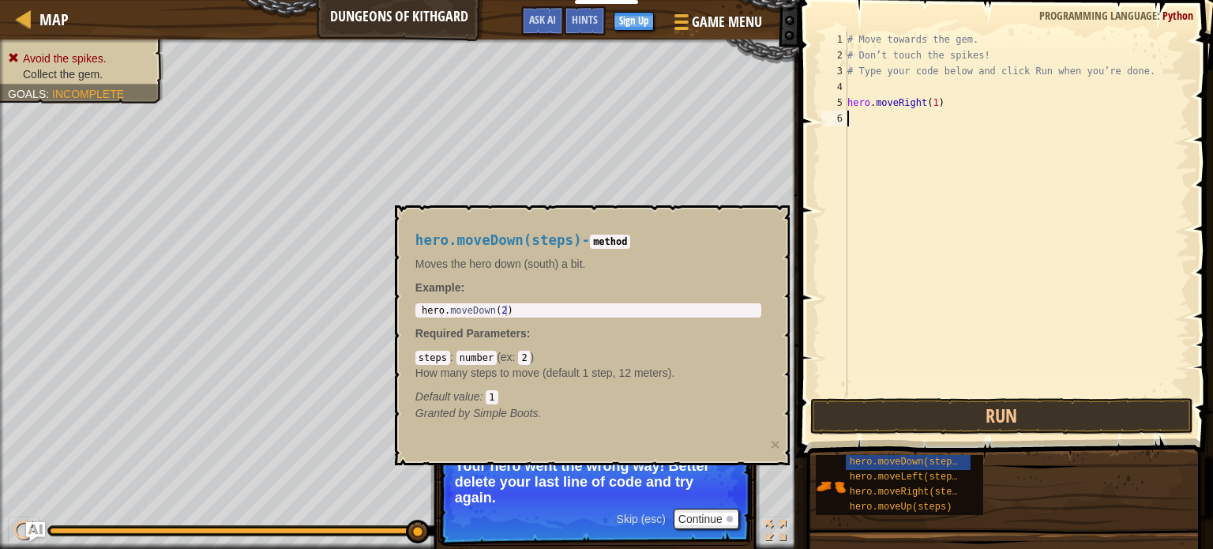
click at [886, 392] on div "# Move towards the gem. # Don’t touch the spikes! # Type your code below and cl…" at bounding box center [1016, 229] width 345 height 395
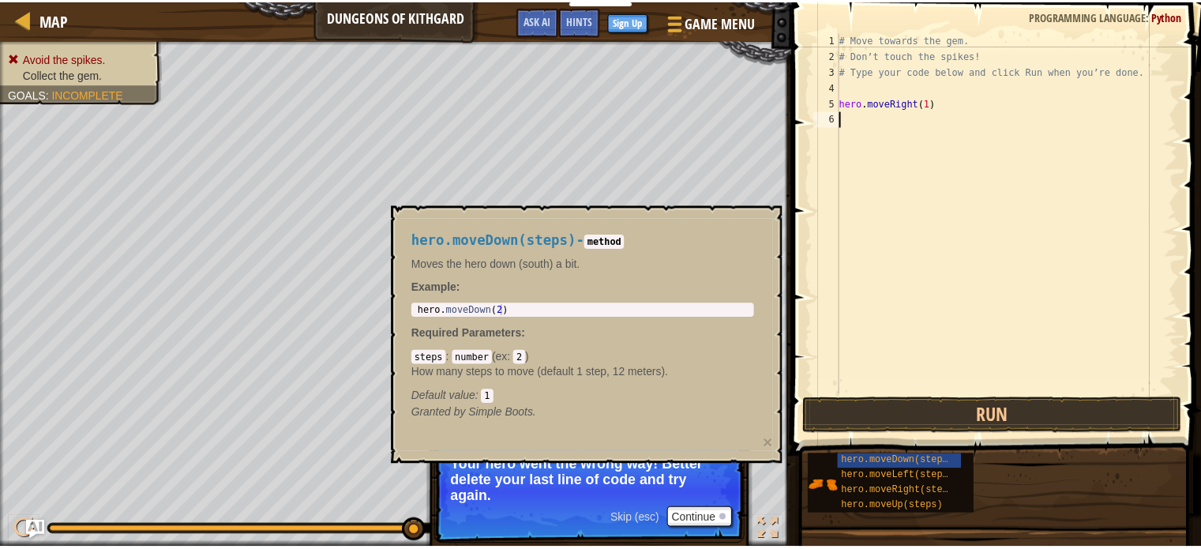
scroll to position [7, 0]
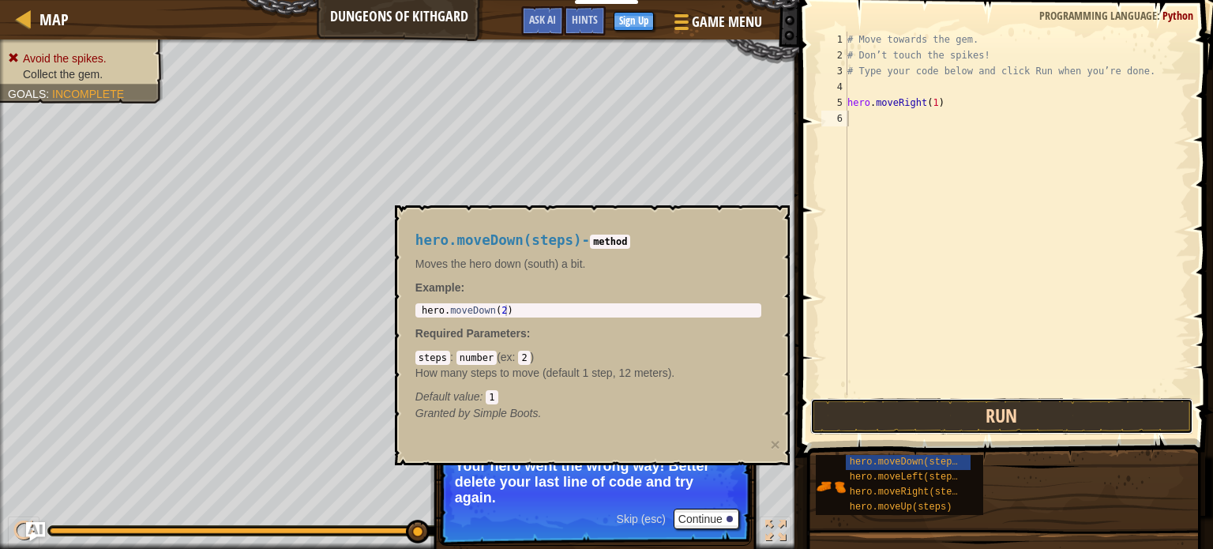
click at [899, 423] on button "Run" at bounding box center [1001, 416] width 383 height 36
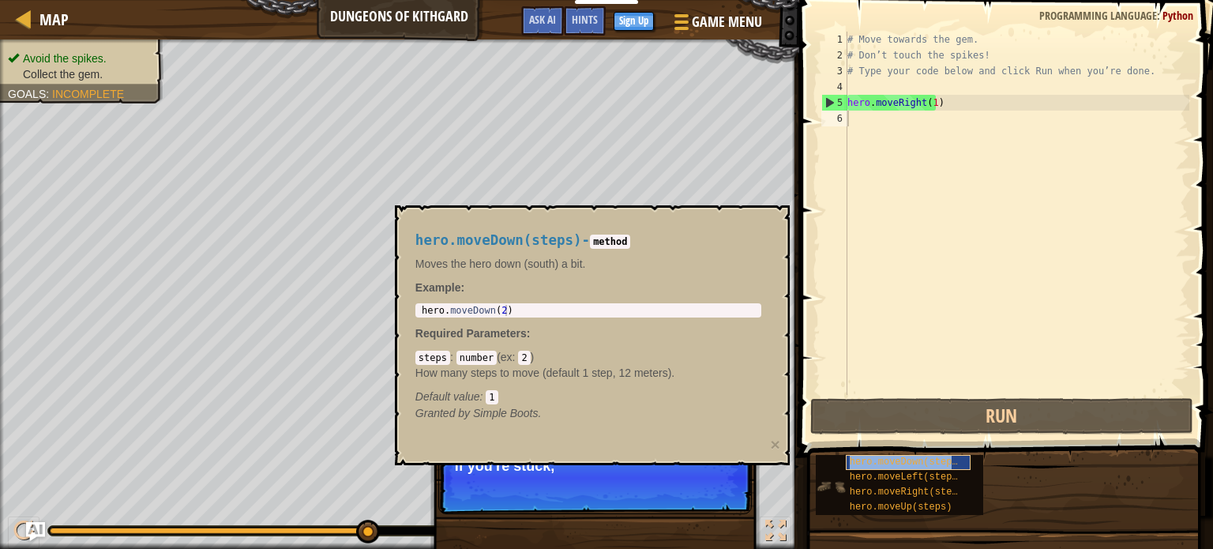
click at [876, 460] on span "hero.moveDown(steps)" at bounding box center [907, 461] width 114 height 11
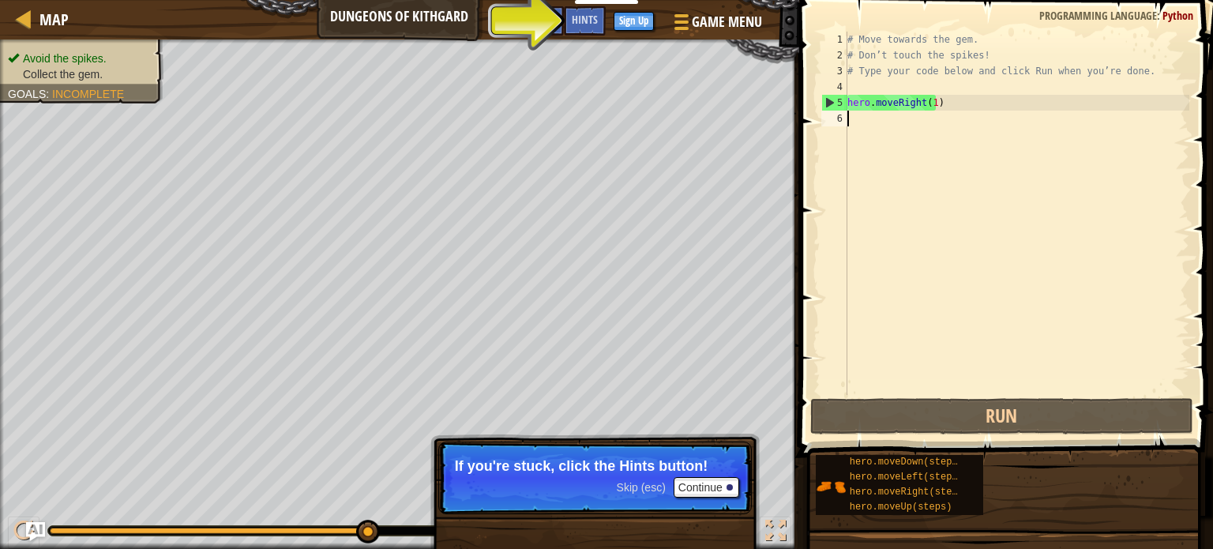
click at [865, 119] on div "# Move towards the gem. # Don’t touch the spikes! # Type your code below and cl…" at bounding box center [1016, 229] width 345 height 395
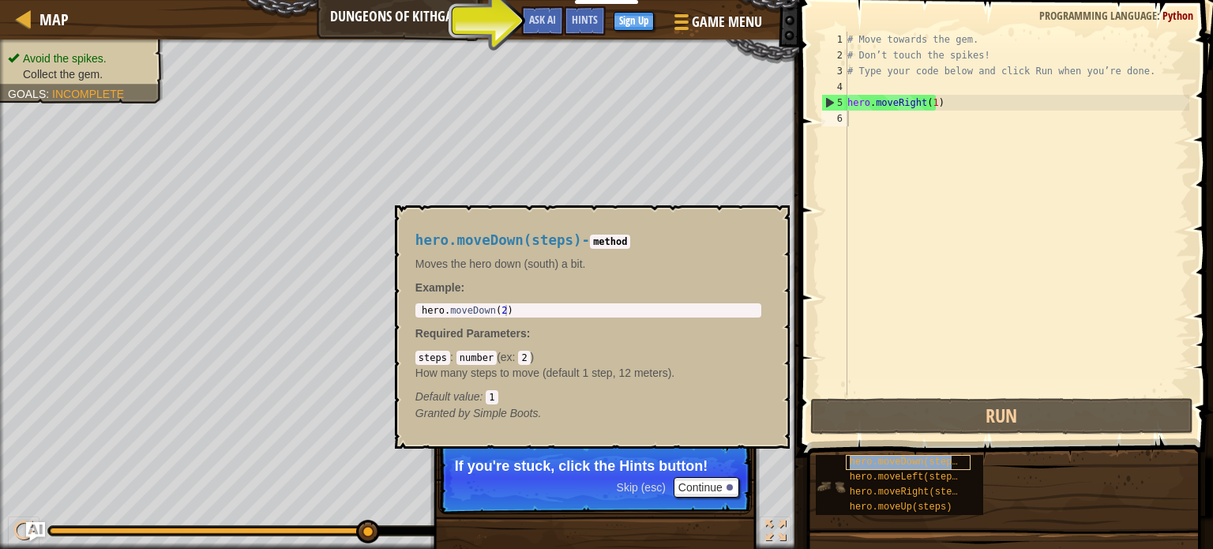
click at [878, 455] on div "hero.moveDown(steps)" at bounding box center [909, 462] width 126 height 15
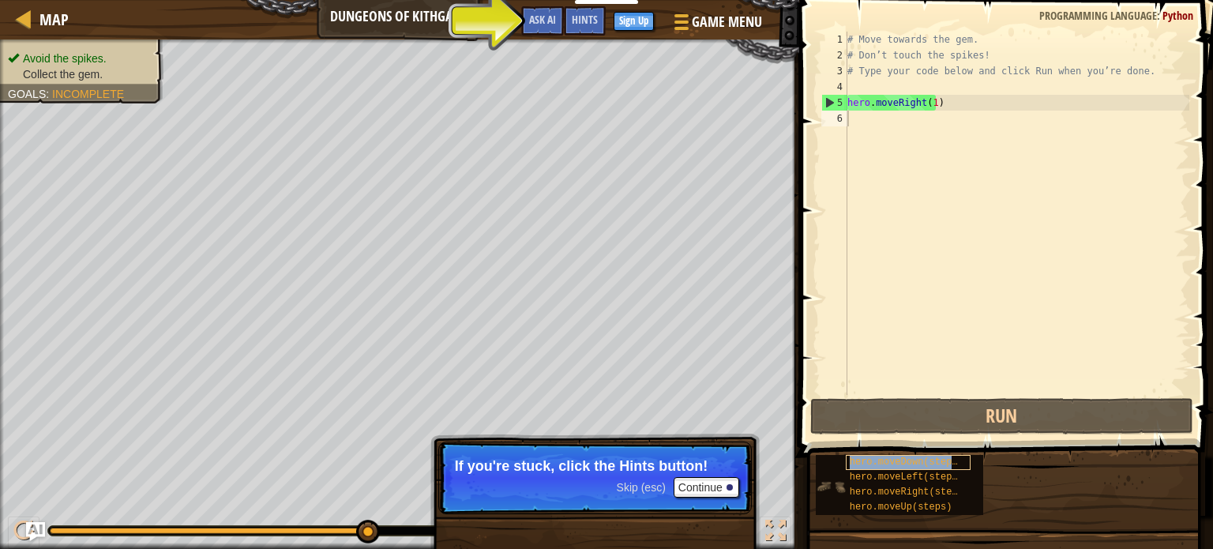
click at [878, 455] on div "hero.moveDown(steps)" at bounding box center [909, 462] width 126 height 15
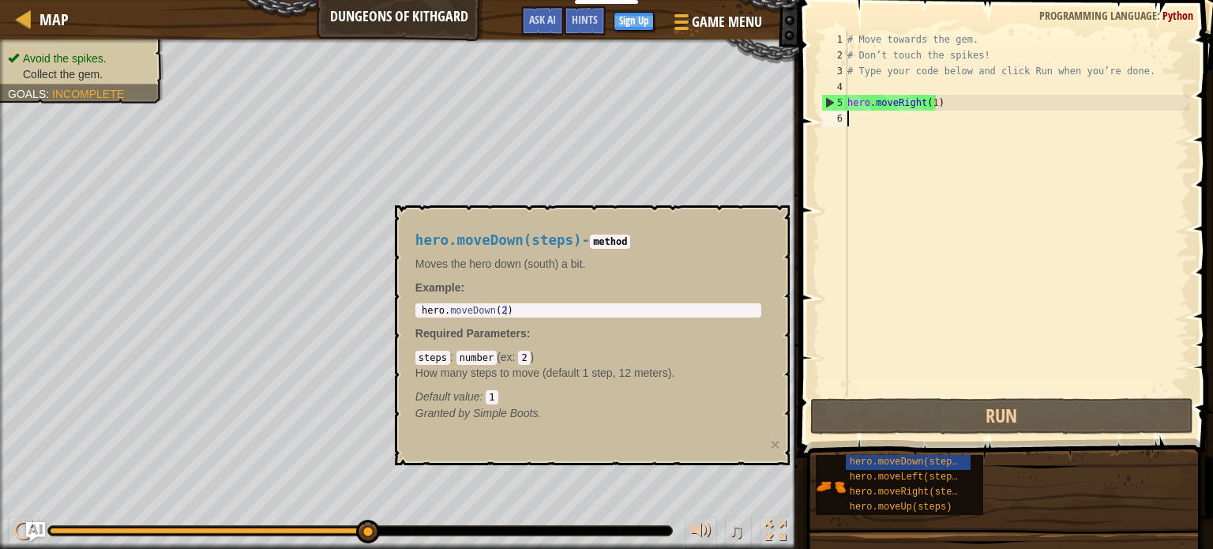
type textarea "hero.moveDown(2)"
click at [505, 309] on div "hero . moveDown ( 2 )" at bounding box center [589, 321] width 340 height 33
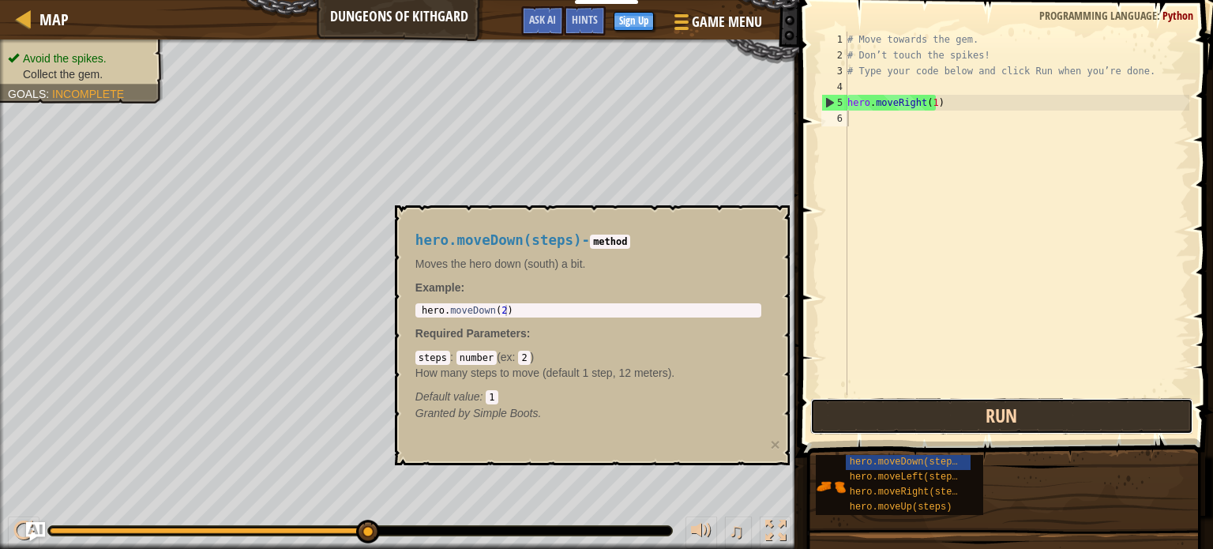
click at [852, 426] on button "Run" at bounding box center [1001, 416] width 383 height 36
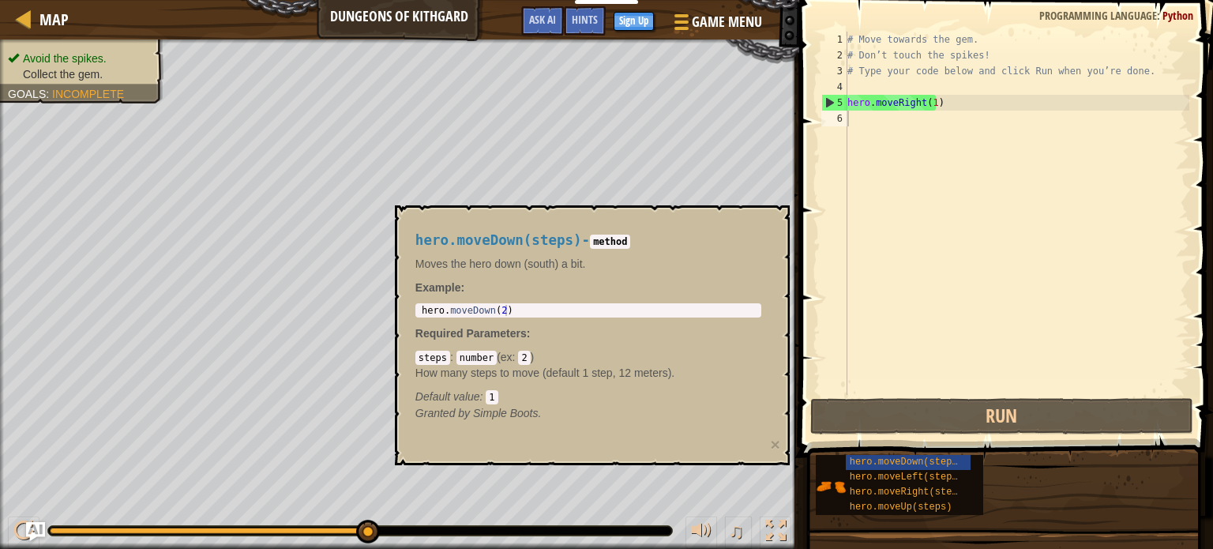
click at [595, 242] on code "method" at bounding box center [610, 242] width 40 height 14
click at [926, 119] on div "# Move towards the gem. # Don’t touch the spikes! # Type your code below and cl…" at bounding box center [1016, 229] width 345 height 395
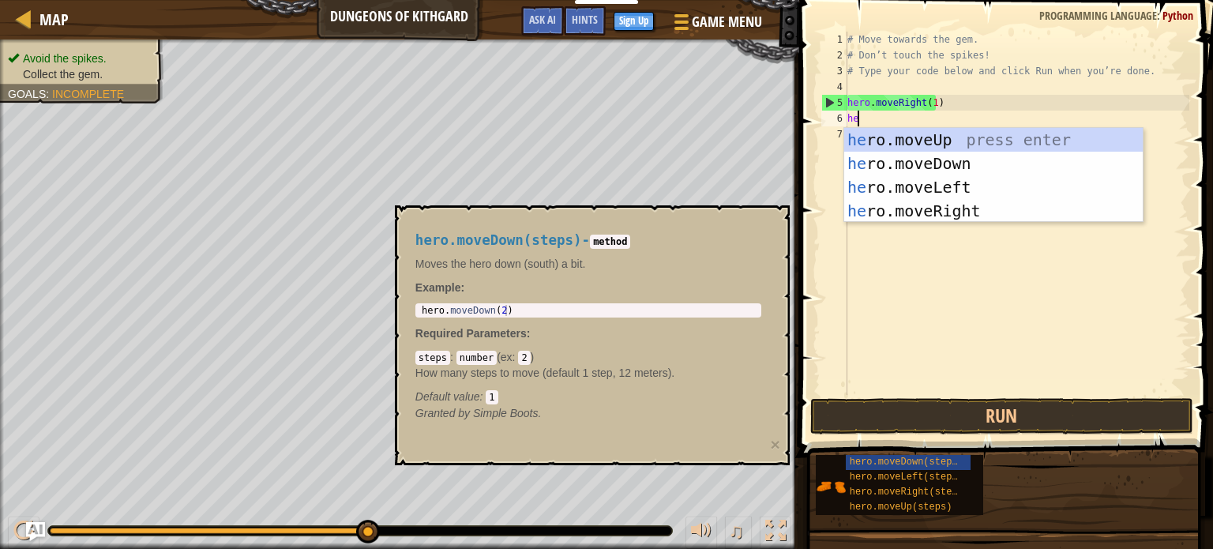
type textarea "her"
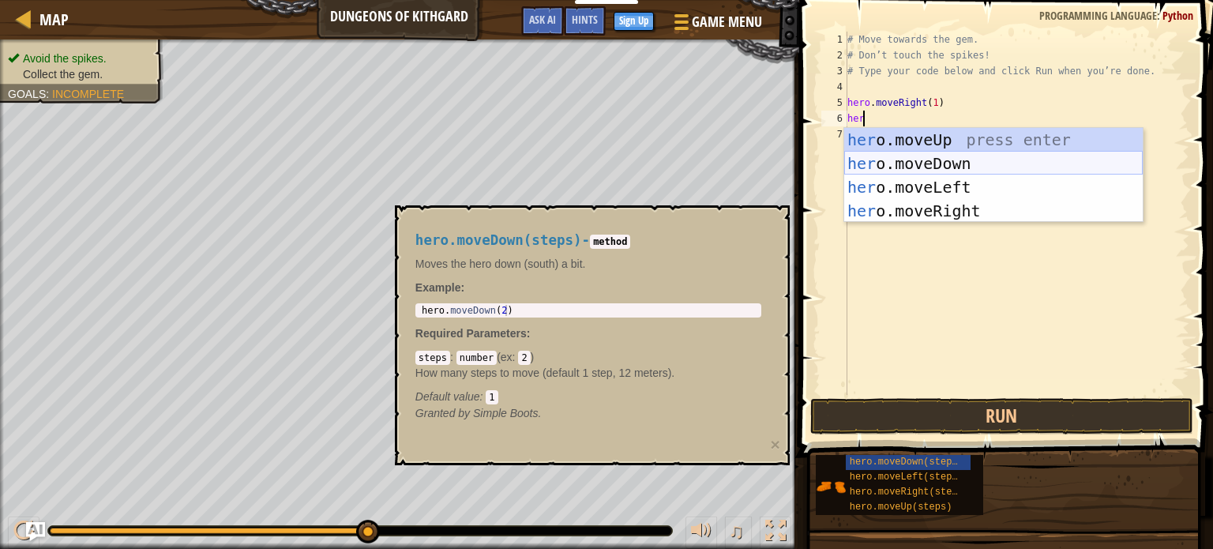
click at [932, 168] on div "her o.moveUp press enter her o.moveDown press enter her o.moveLeft press enter …" at bounding box center [993, 199] width 299 height 142
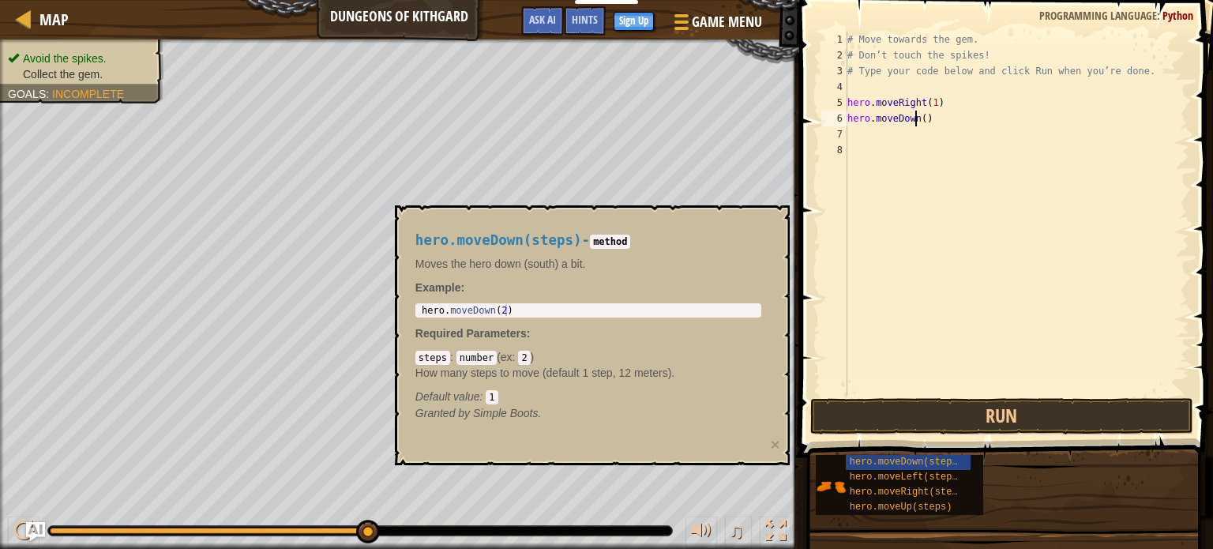
click at [917, 116] on div "# Move towards the gem. # Don’t touch the spikes! # Type your code below and cl…" at bounding box center [1016, 229] width 345 height 395
click at [922, 117] on div "# Move towards the gem. # Don’t touch the spikes! # Type your code below and cl…" at bounding box center [1016, 229] width 345 height 395
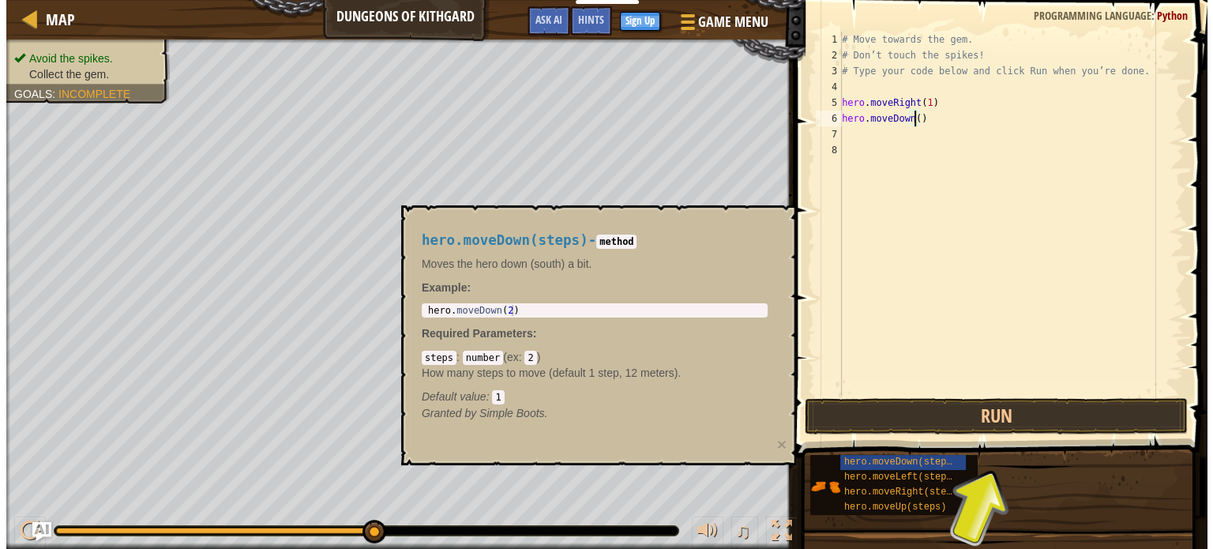
scroll to position [7, 6]
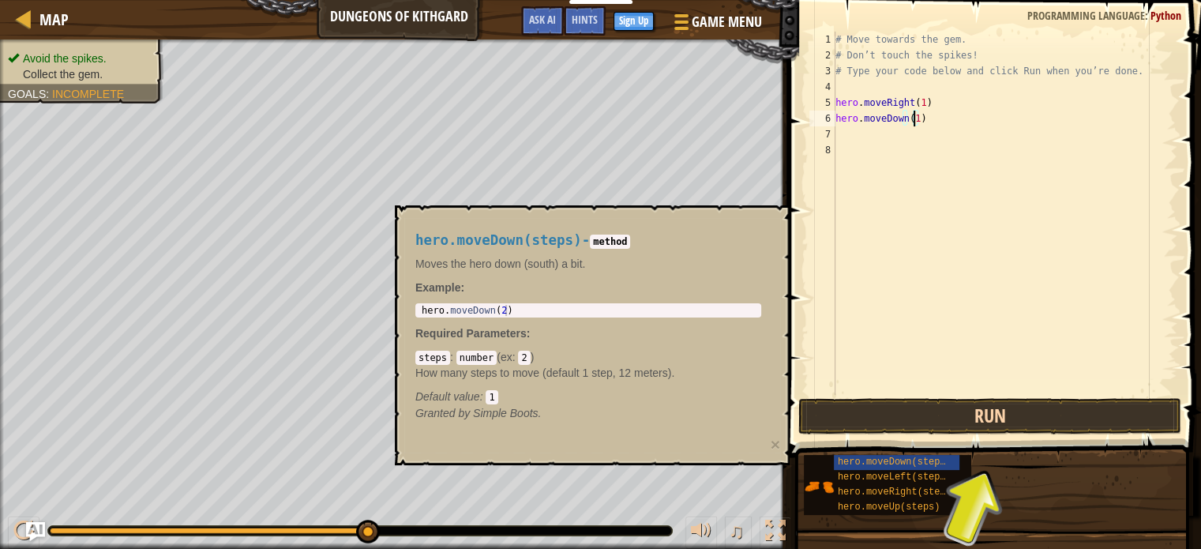
type textarea "hero.moveDown(1)"
click at [920, 412] on button "Run" at bounding box center [989, 416] width 383 height 36
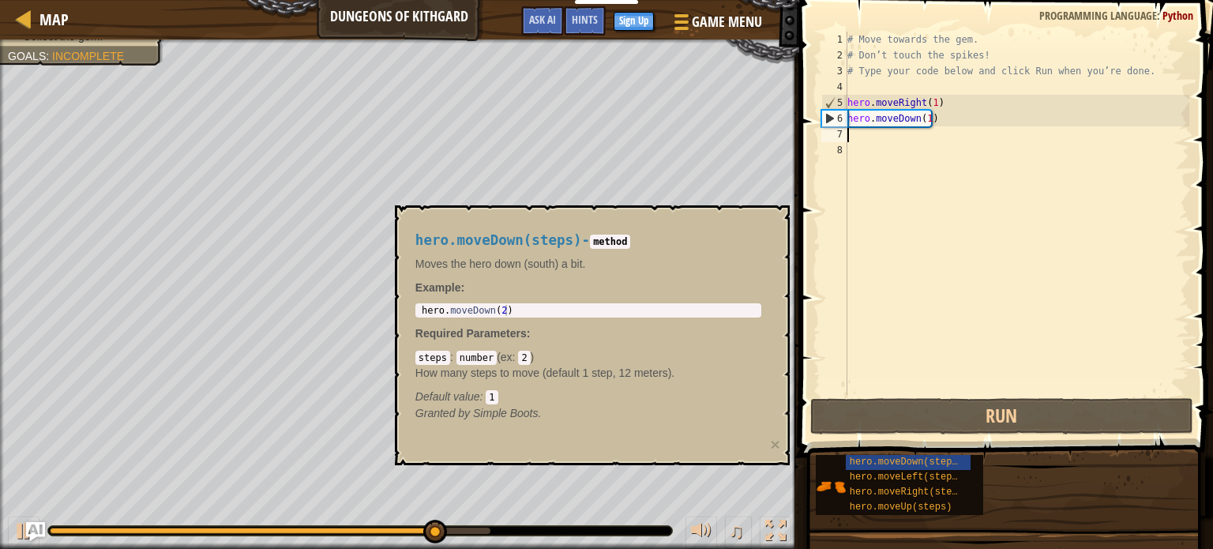
click at [857, 140] on div "# Move towards the gem. # Don’t touch the spikes! # Type your code below and cl…" at bounding box center [1016, 229] width 345 height 395
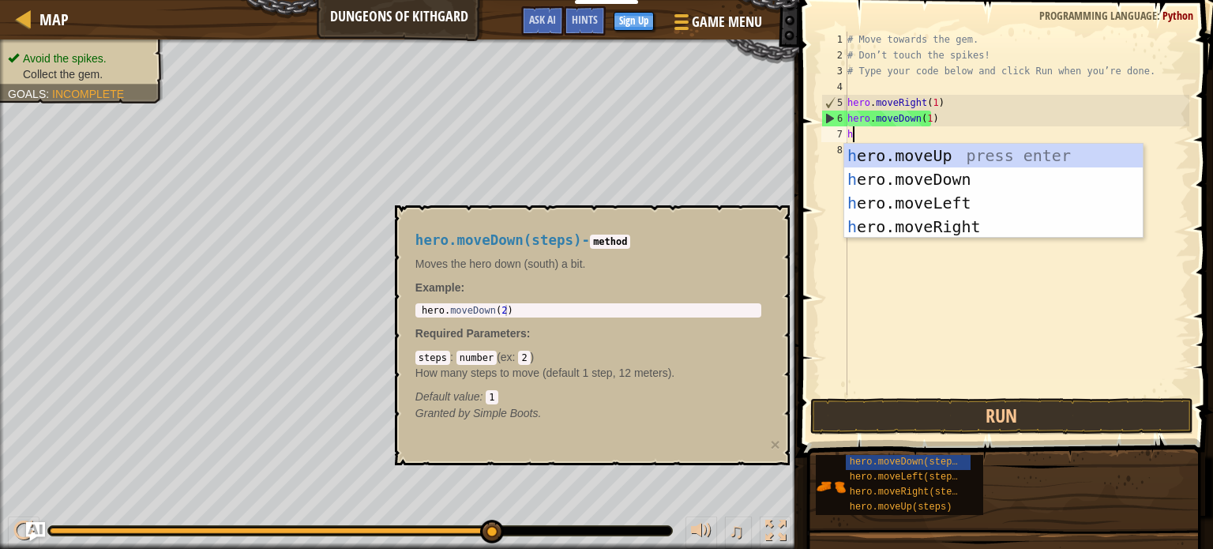
type textarea "he"
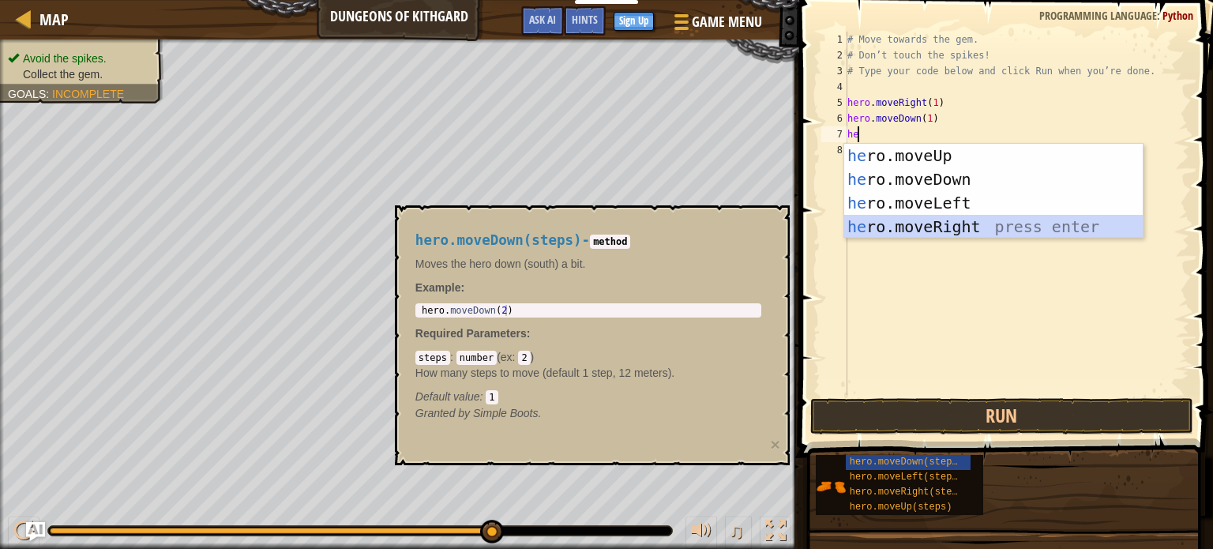
click at [932, 220] on div "he ro.moveUp press enter he ro.moveDown press enter he ro.moveLeft press enter …" at bounding box center [993, 215] width 299 height 142
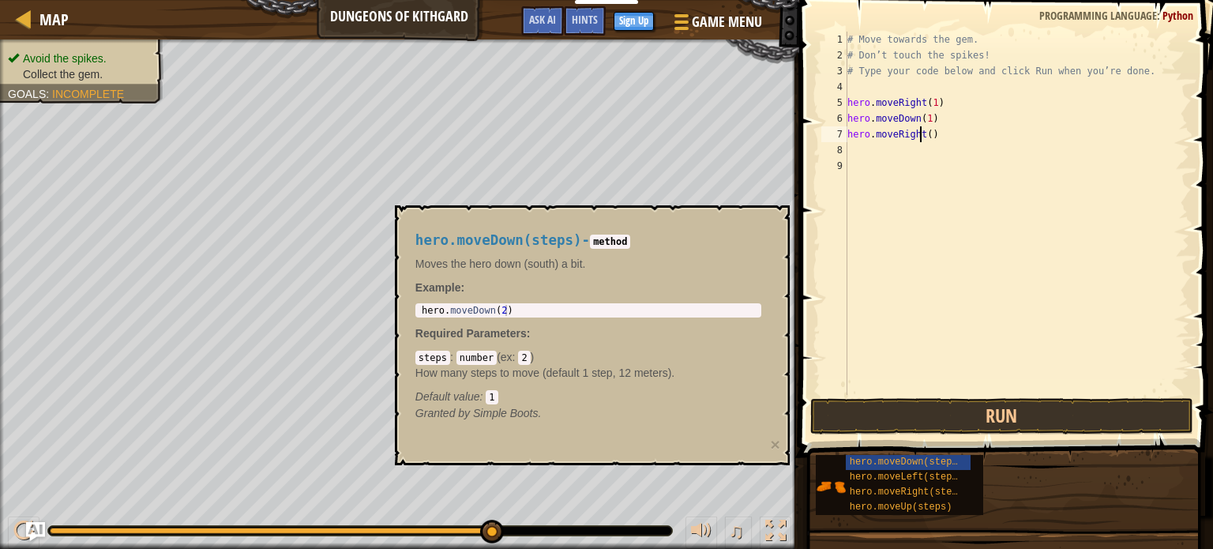
click at [922, 130] on div "# Move towards the gem. # Don’t touch the spikes! # Type your code below and cl…" at bounding box center [1016, 229] width 345 height 395
click at [922, 133] on div "# Move towards the gem. # Don’t touch the spikes! # Type your code below and cl…" at bounding box center [1016, 229] width 345 height 395
click at [926, 135] on div "# Move towards the gem. # Don’t touch the spikes! # Type your code below and cl…" at bounding box center [1016, 229] width 345 height 395
type textarea "hero.moveRight(1)"
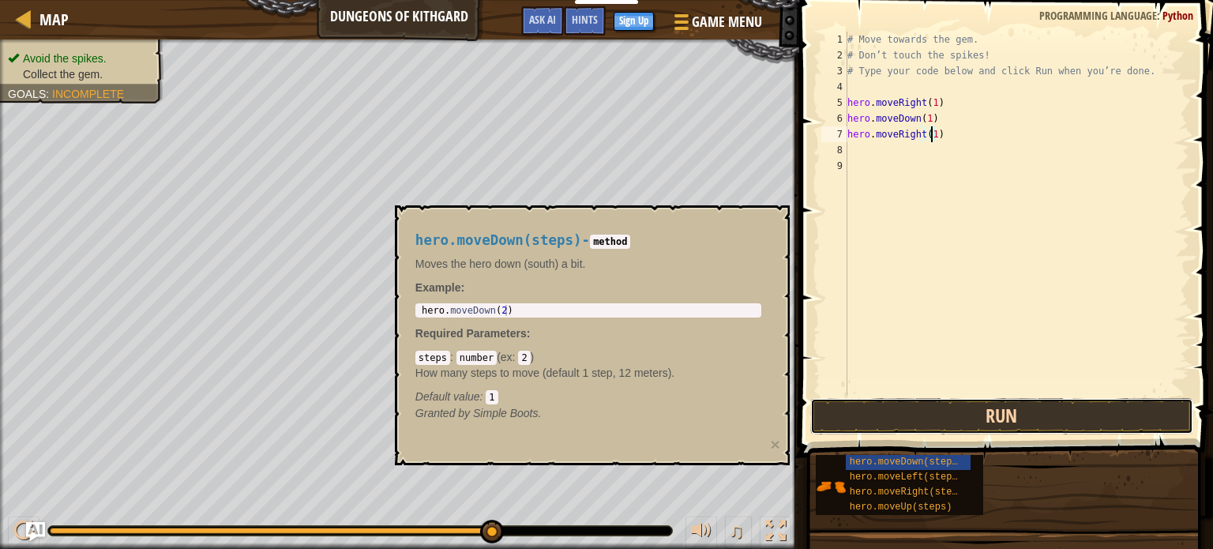
click at [903, 412] on button "Run" at bounding box center [1001, 416] width 383 height 36
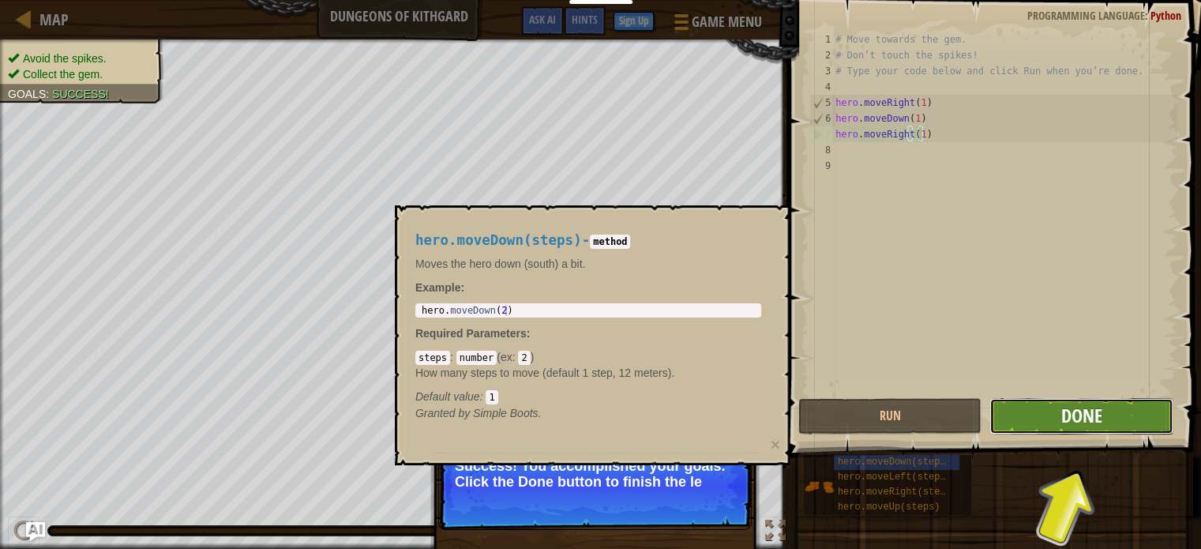
click at [1087, 418] on span "Done" at bounding box center [1081, 415] width 41 height 25
